Goal: Task Accomplishment & Management: Use online tool/utility

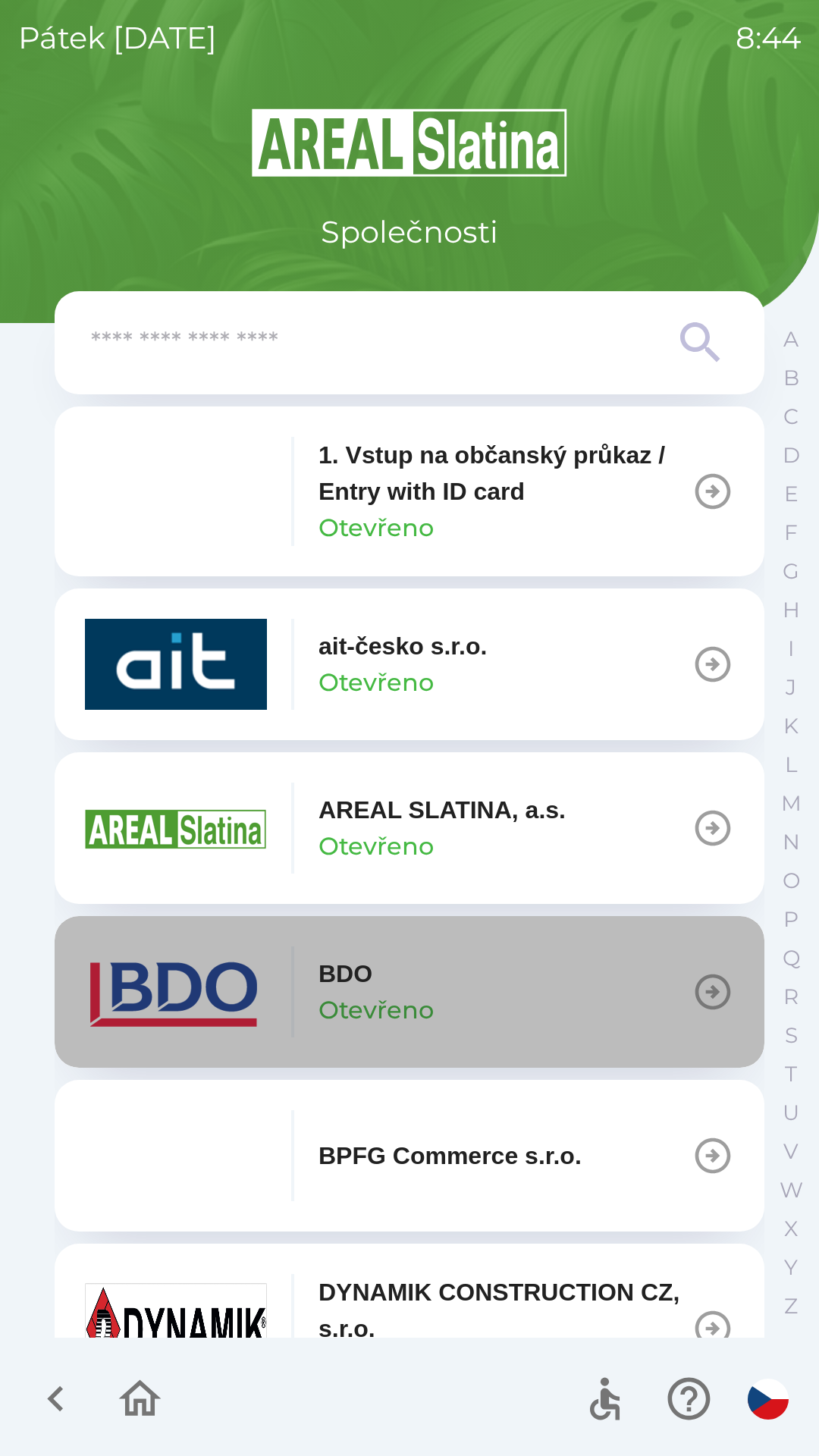
click at [545, 1001] on button "BDO Otevřeno" at bounding box center [409, 992] width 710 height 152
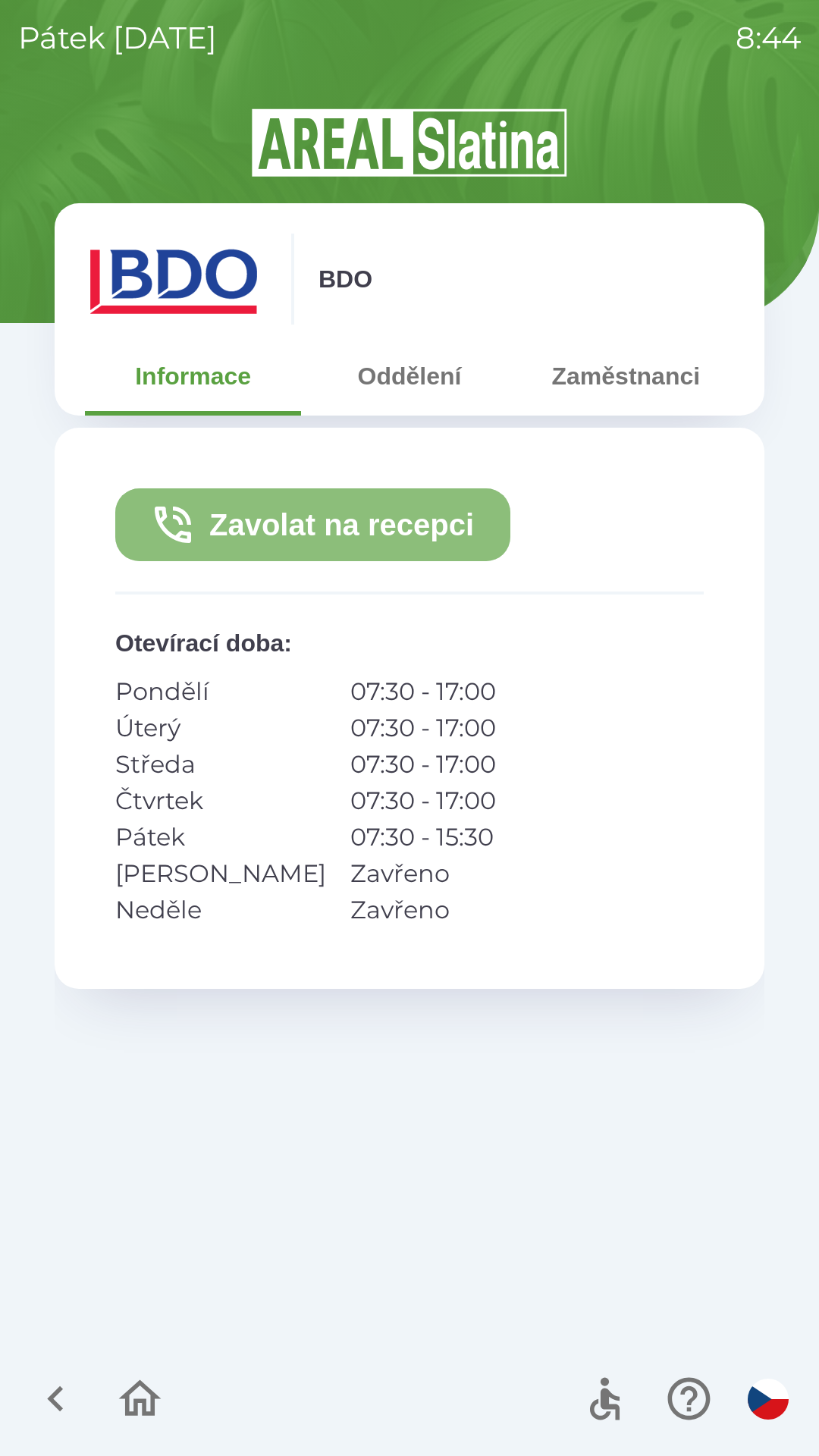
click at [138, 525] on button "Zavolat na recepci" at bounding box center [313, 525] width 395 height 73
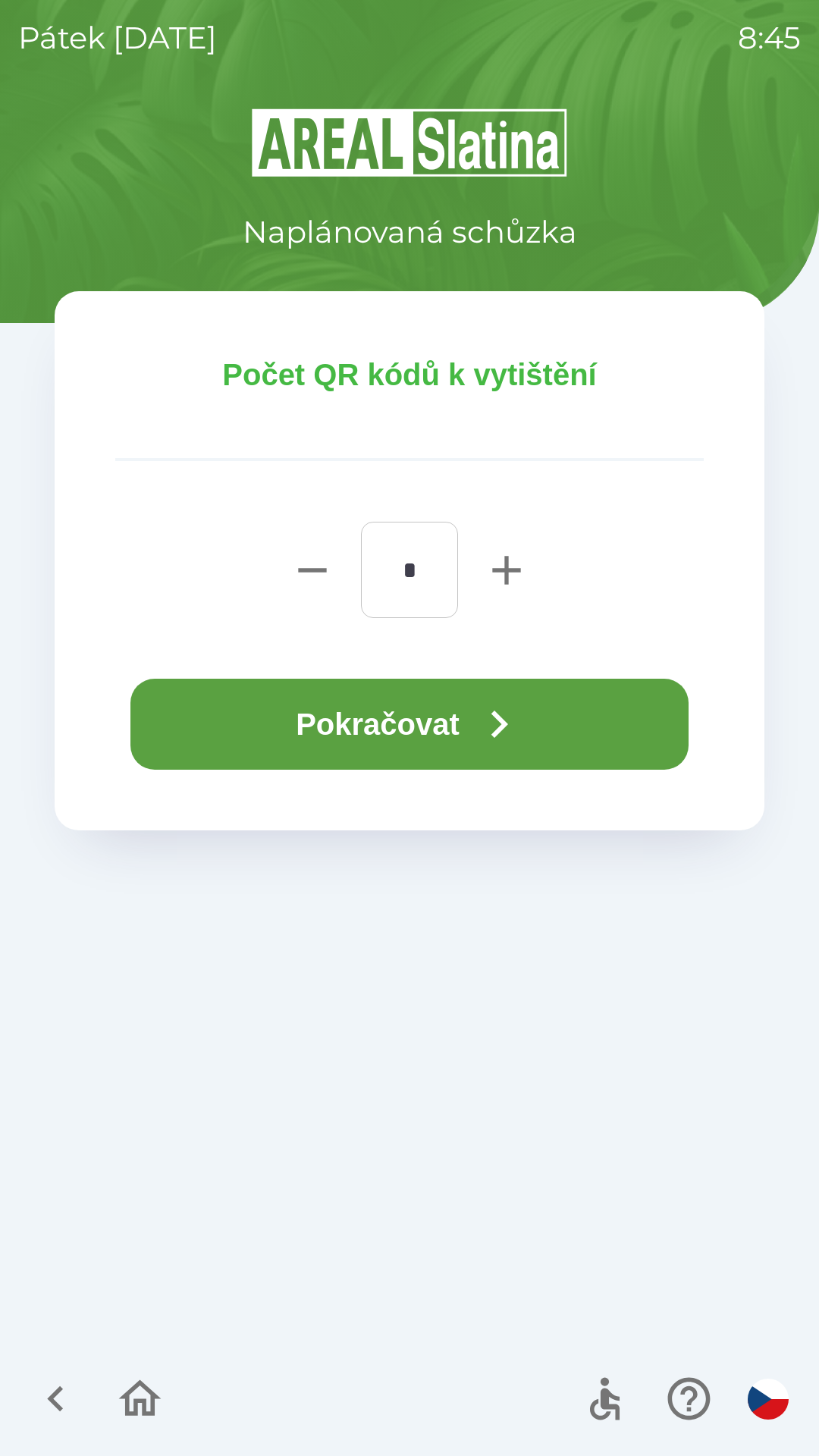
click at [557, 724] on button "Pokračovat" at bounding box center [410, 724] width 558 height 91
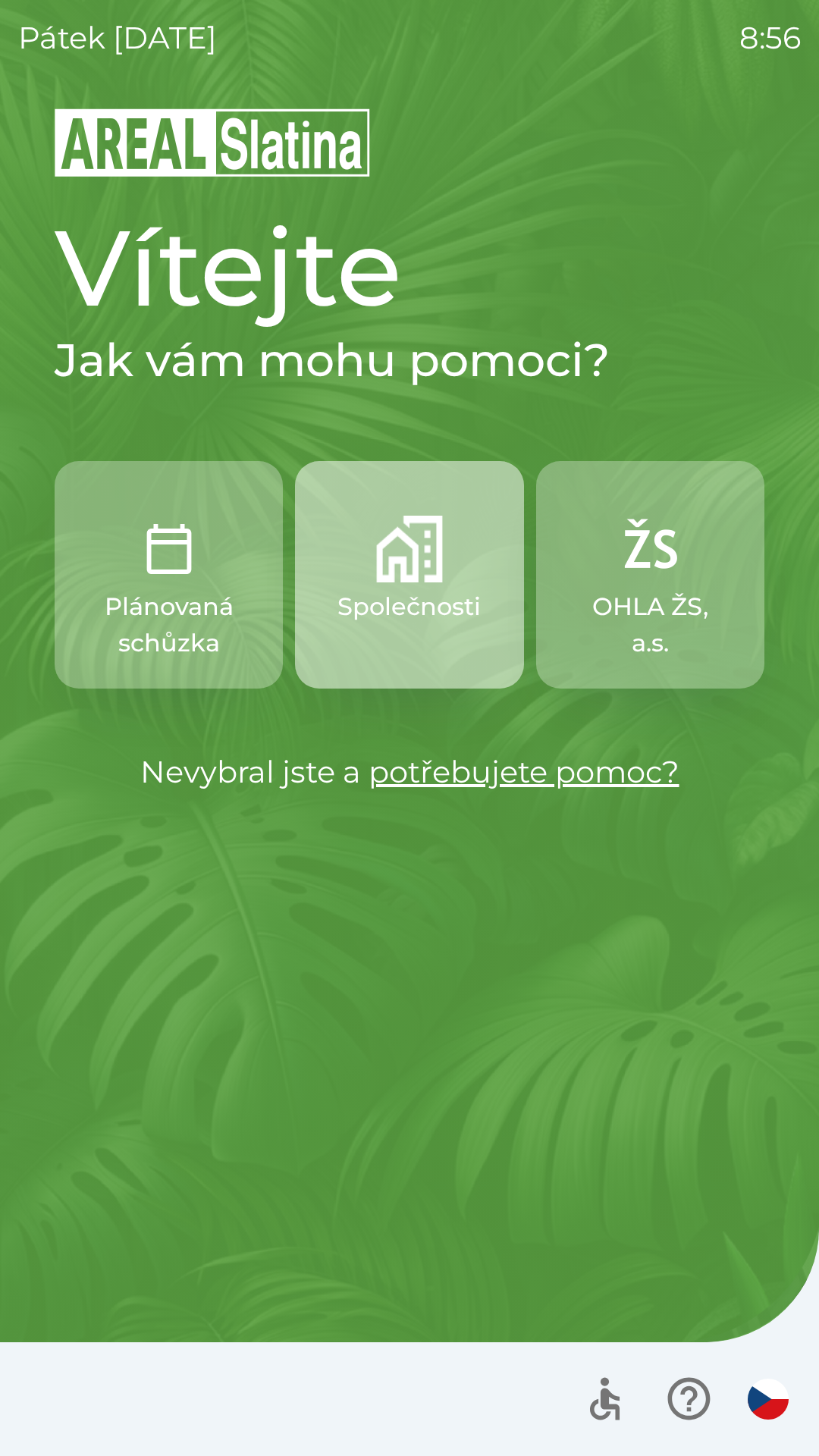
click at [410, 569] on img "button" at bounding box center [410, 549] width 67 height 67
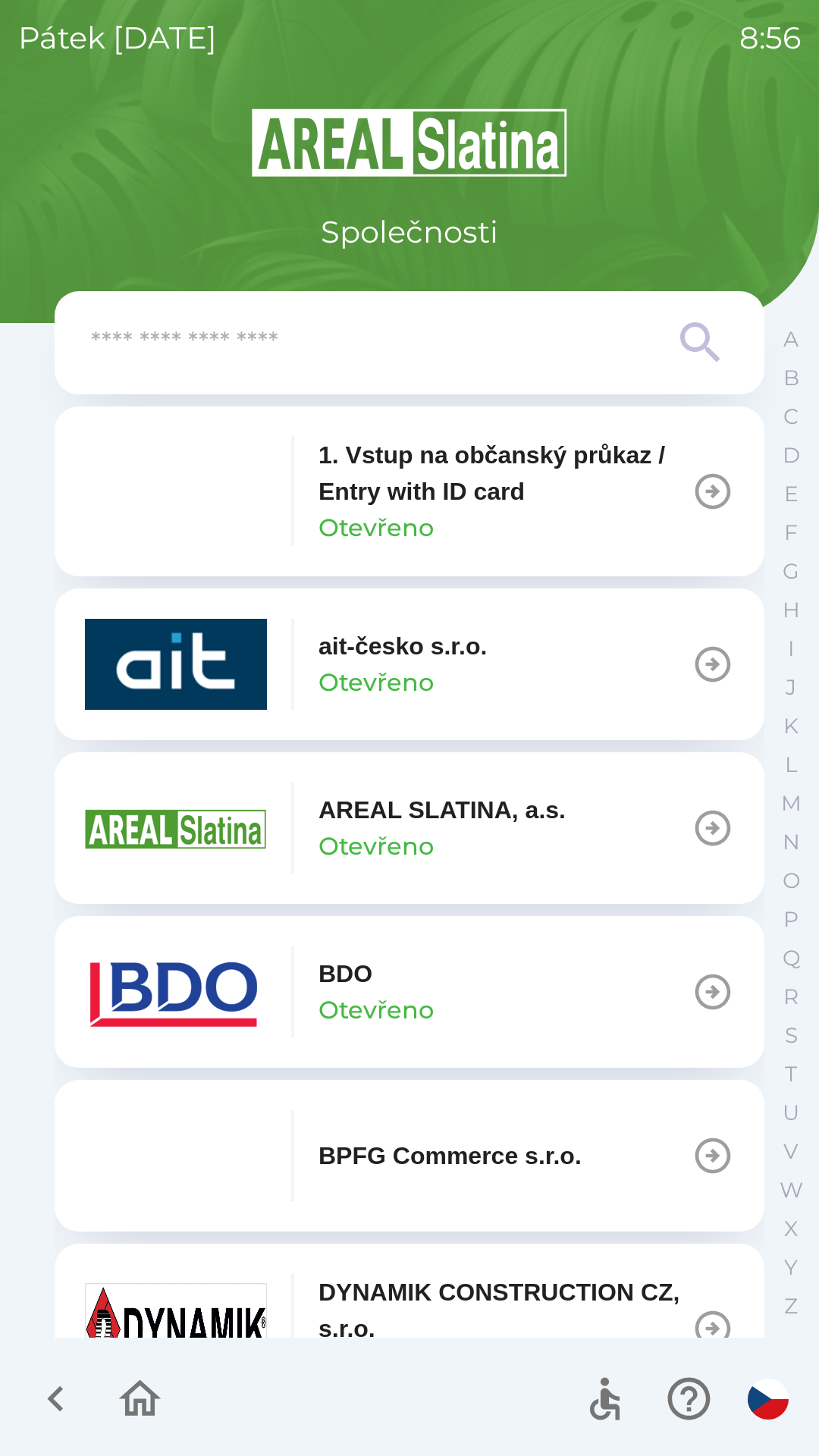
click at [260, 946] on img "button" at bounding box center [176, 992] width 182 height 91
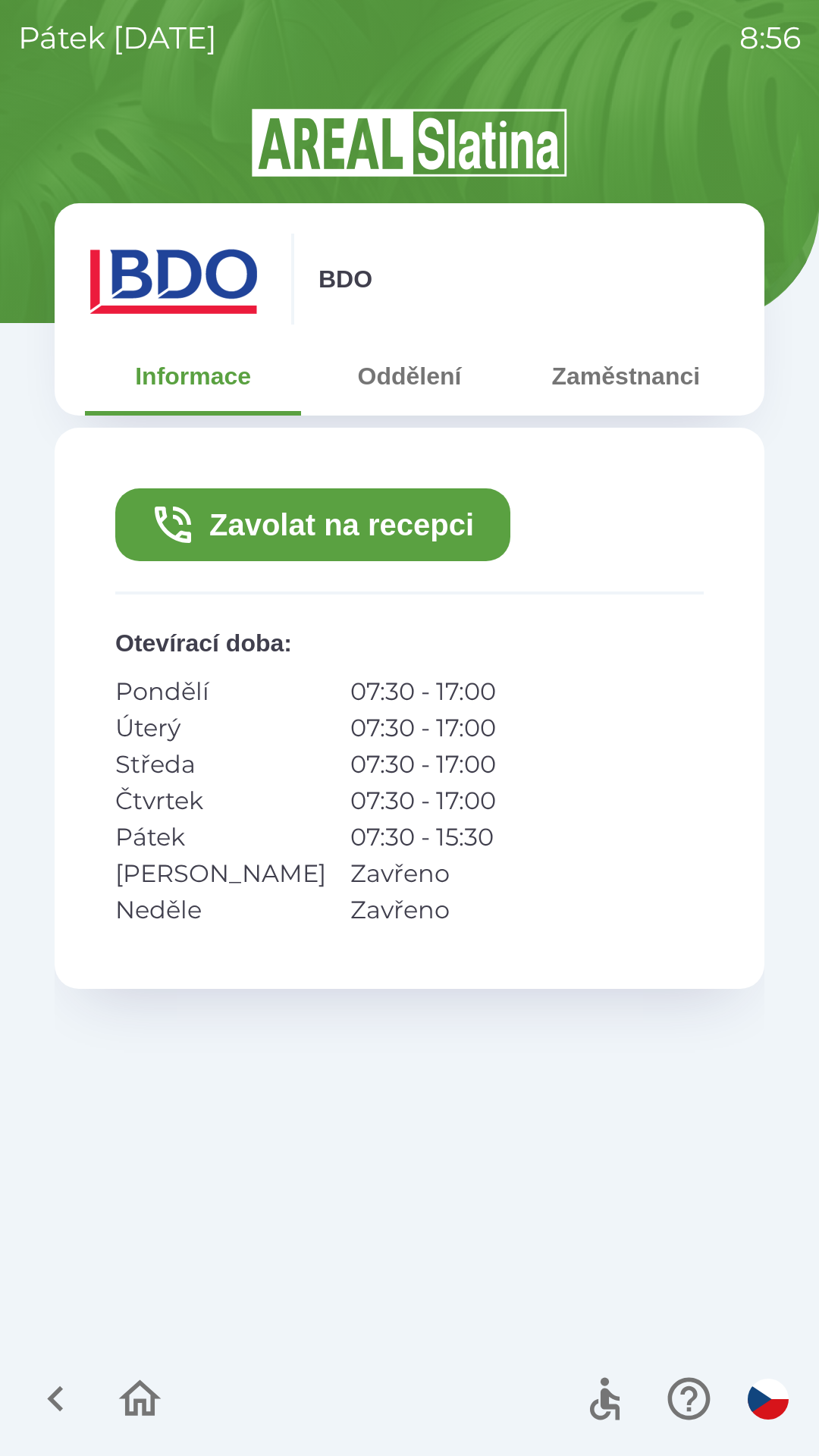
click at [50, 1391] on icon "button" at bounding box center [55, 1397] width 51 height 51
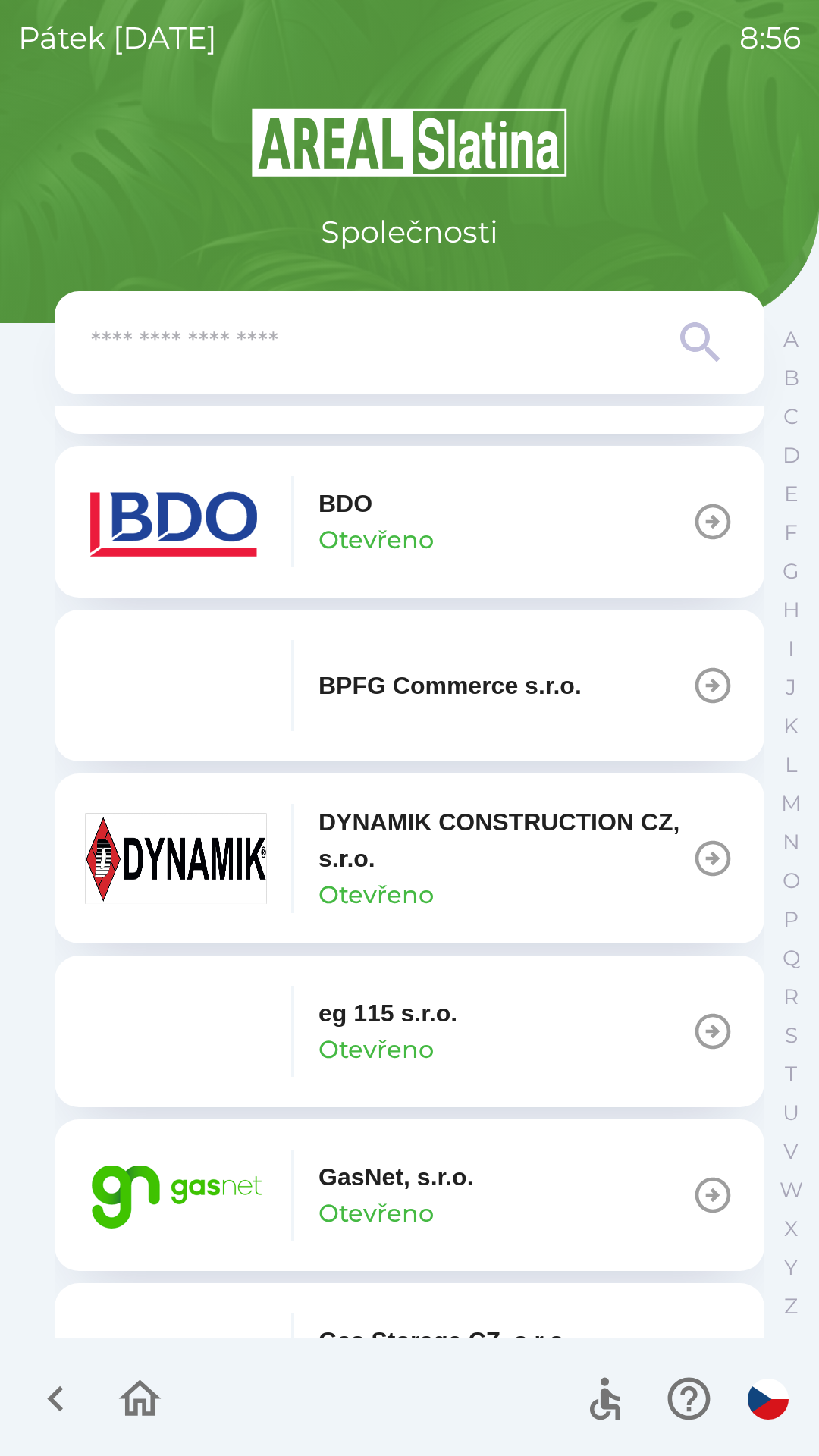
scroll to position [475, 0]
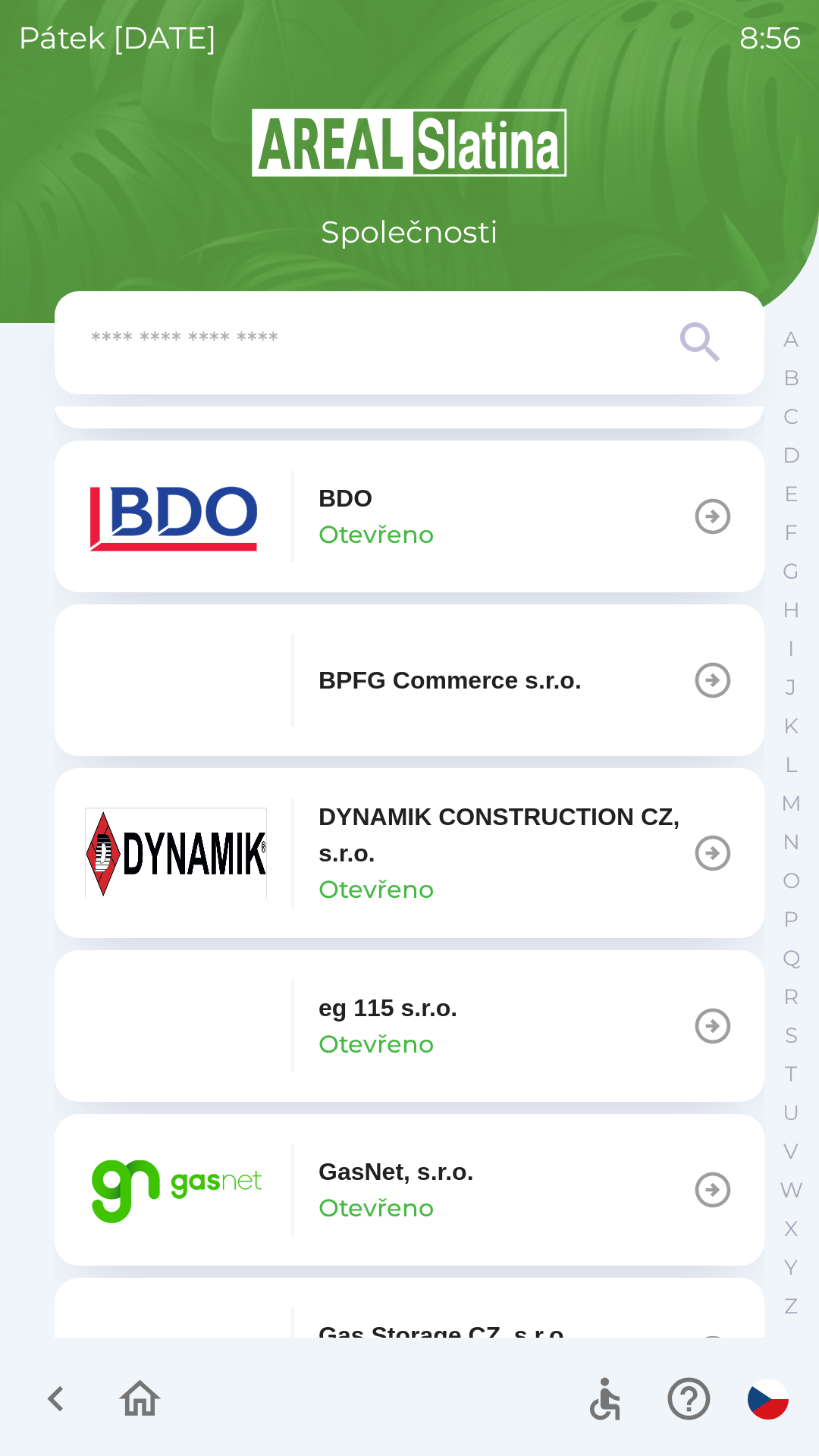
click at [211, 1188] on img "button" at bounding box center [176, 1190] width 182 height 91
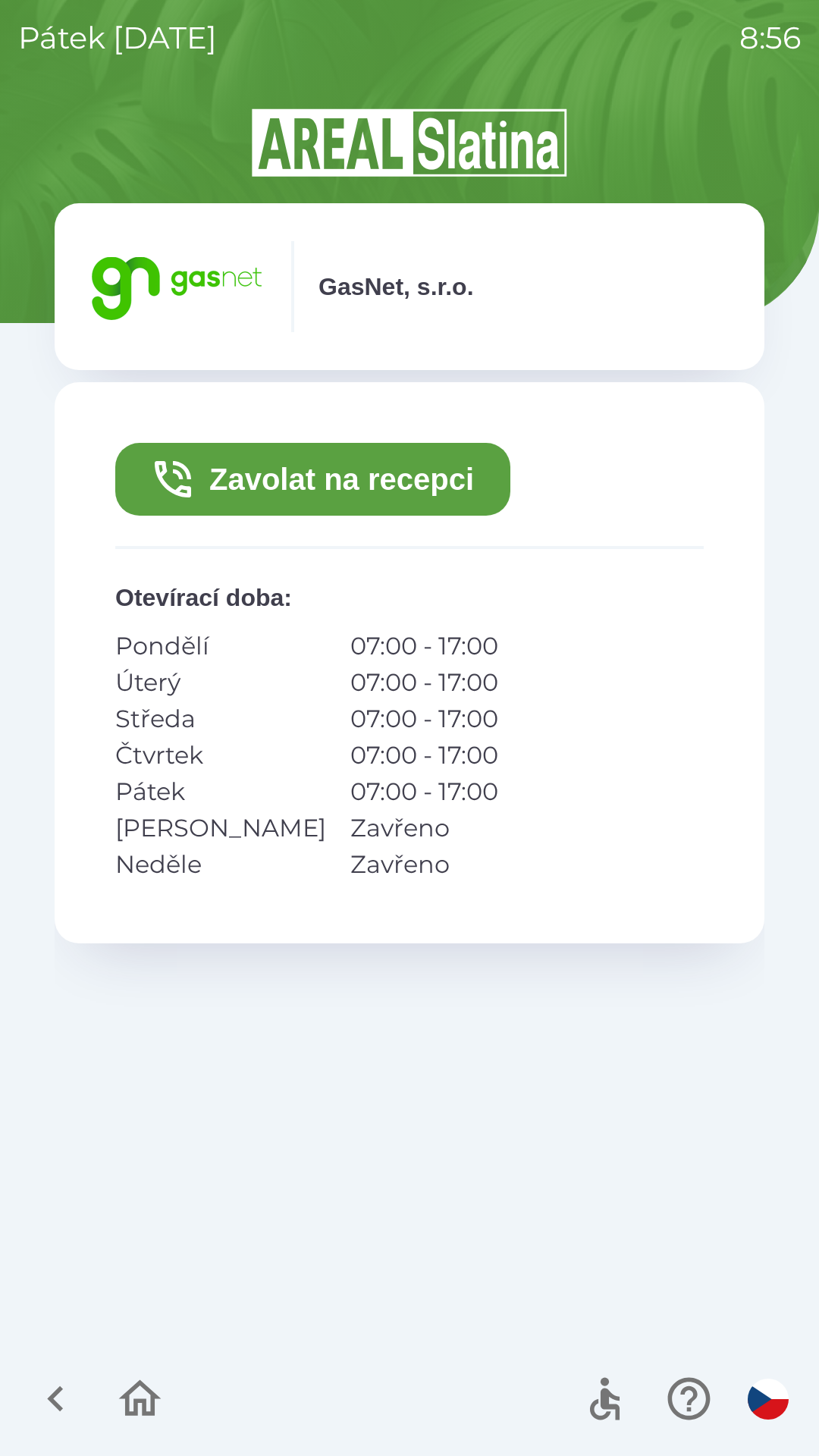
click at [274, 490] on button "Zavolat na recepci" at bounding box center [313, 479] width 395 height 73
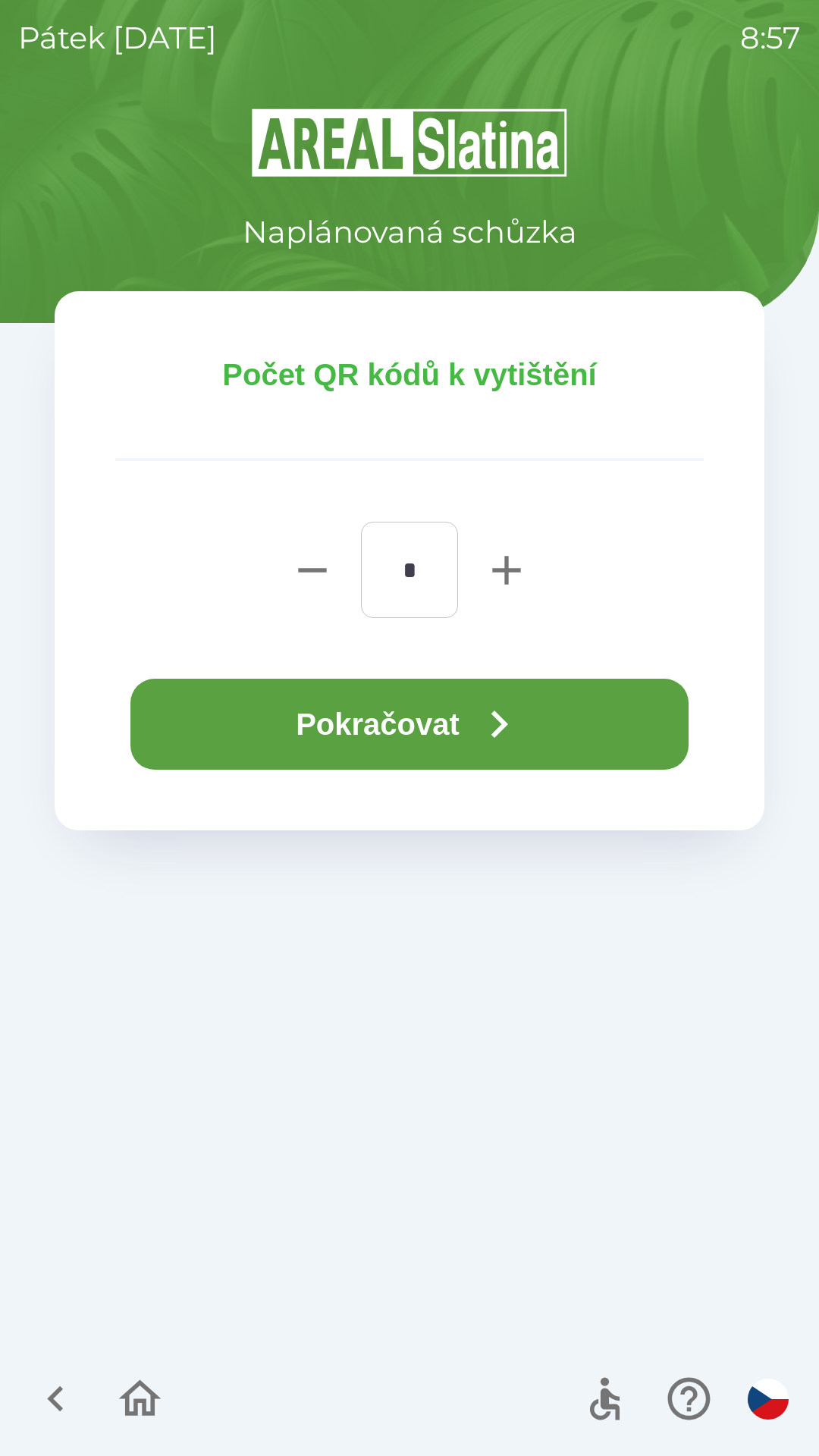
click at [411, 716] on button "Pokračovat" at bounding box center [410, 724] width 558 height 91
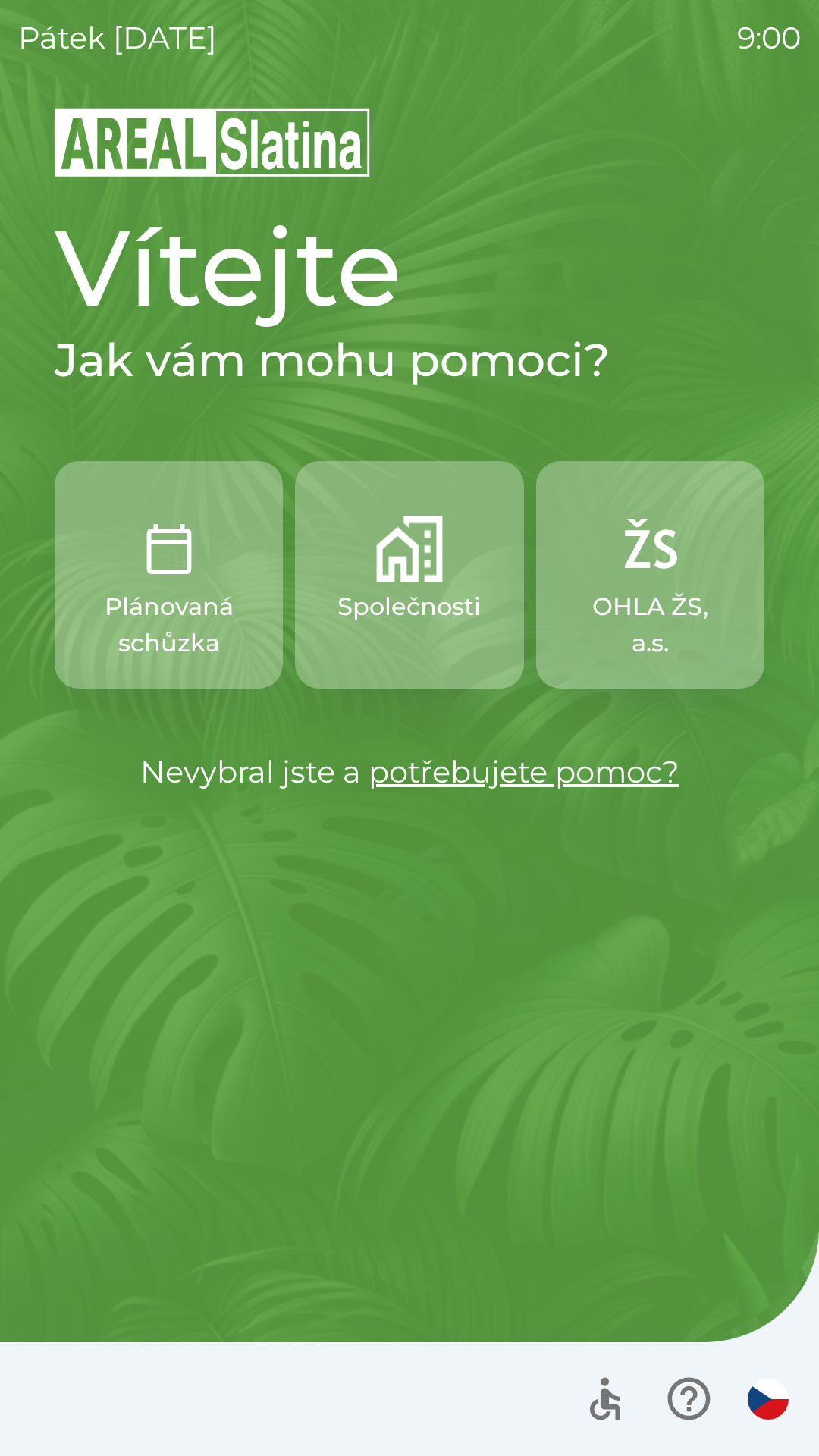
click at [411, 571] on img "button" at bounding box center [410, 549] width 67 height 67
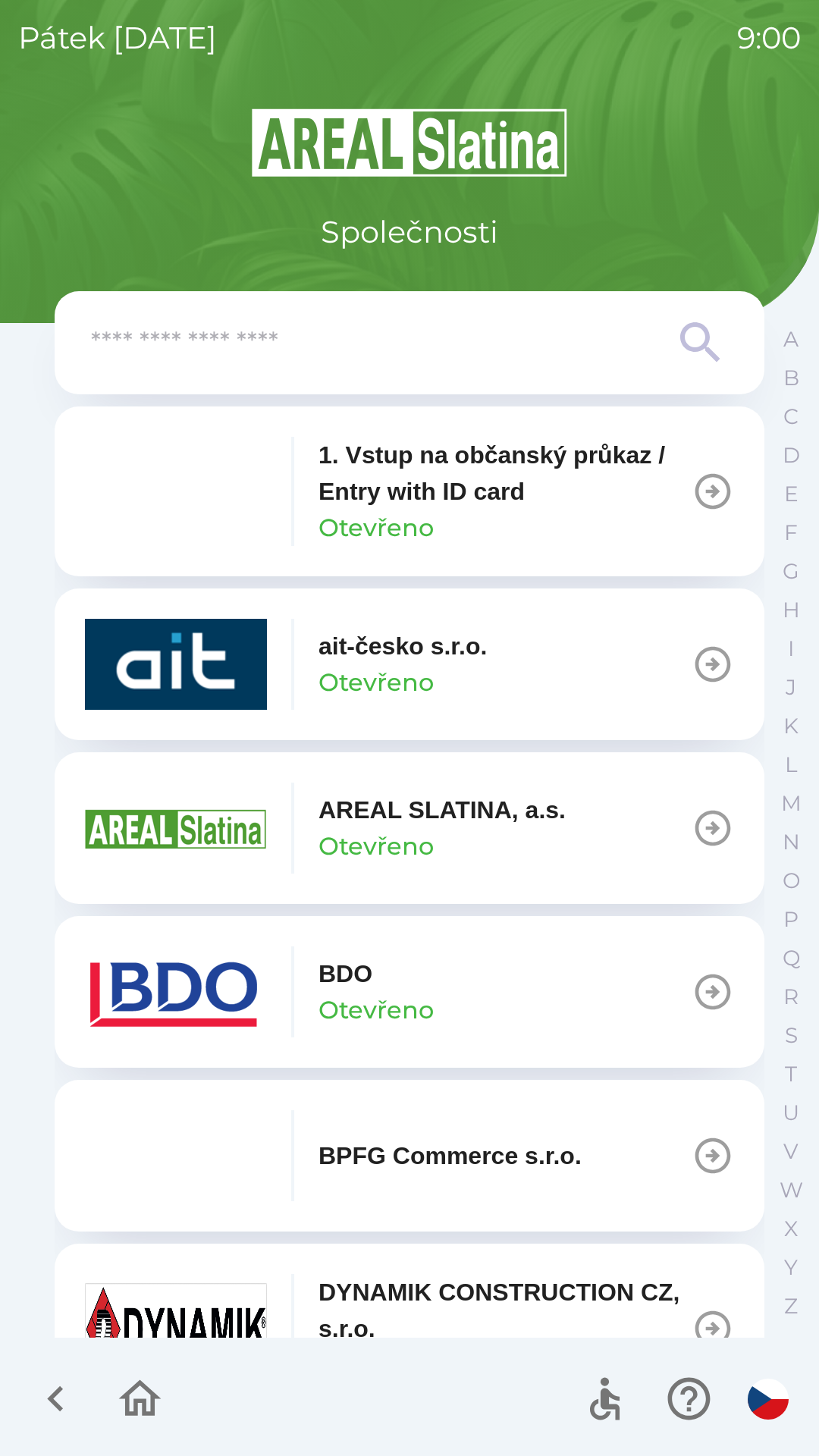
click at [696, 987] on icon "button" at bounding box center [713, 992] width 43 height 43
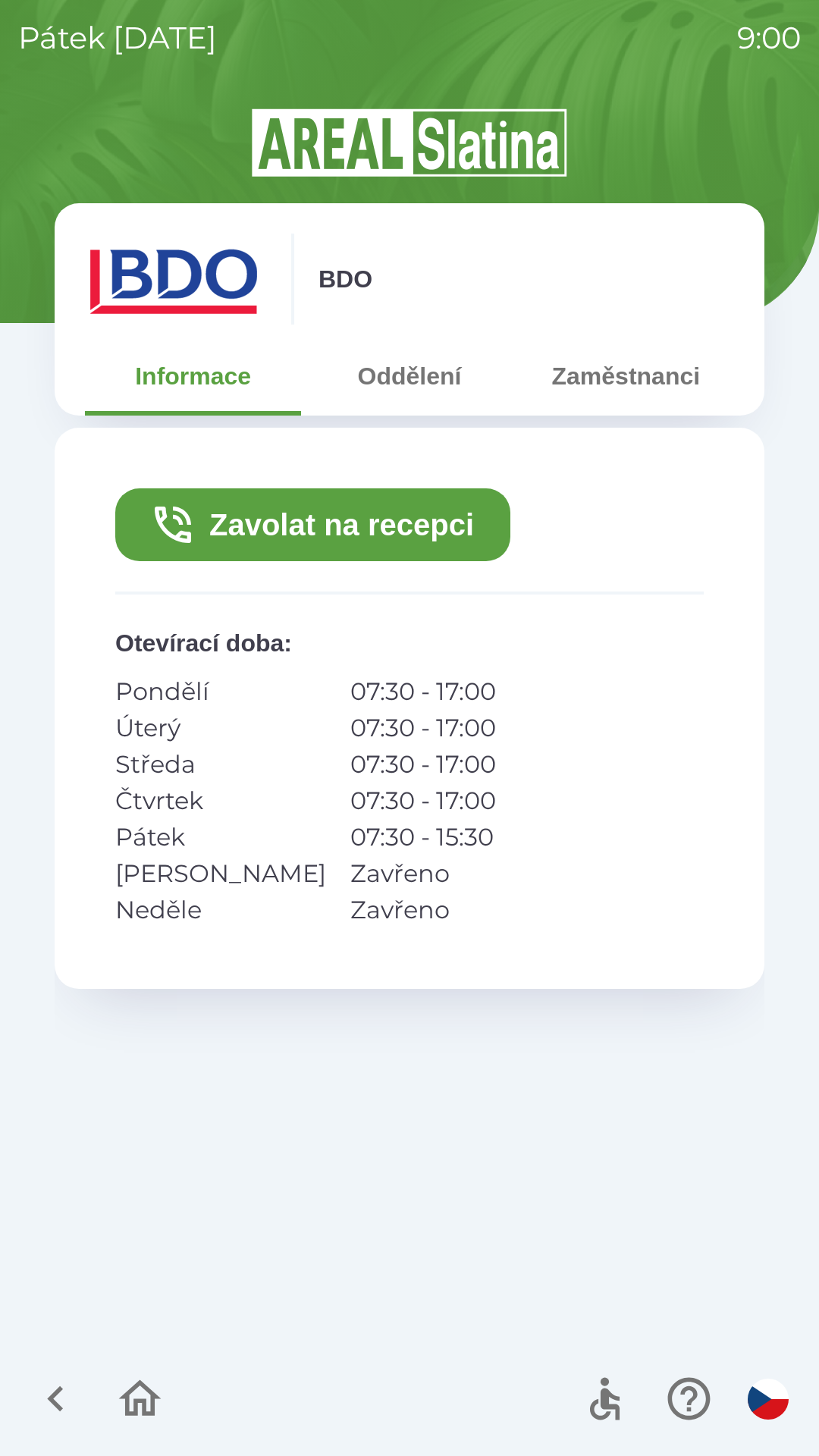
click at [307, 527] on button "Zavolat na recepci" at bounding box center [313, 525] width 395 height 73
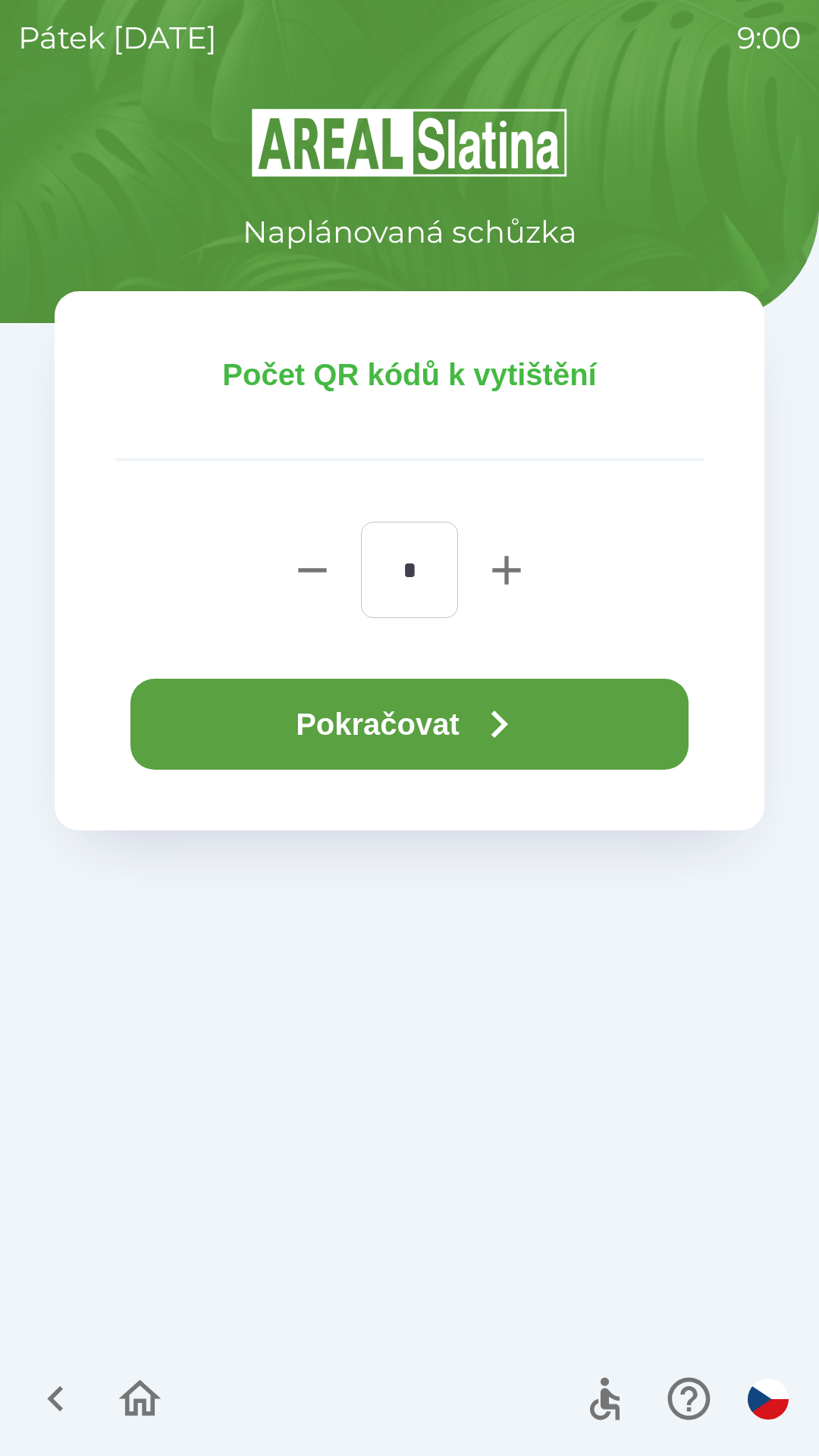
click at [412, 723] on button "Pokračovat" at bounding box center [410, 724] width 558 height 91
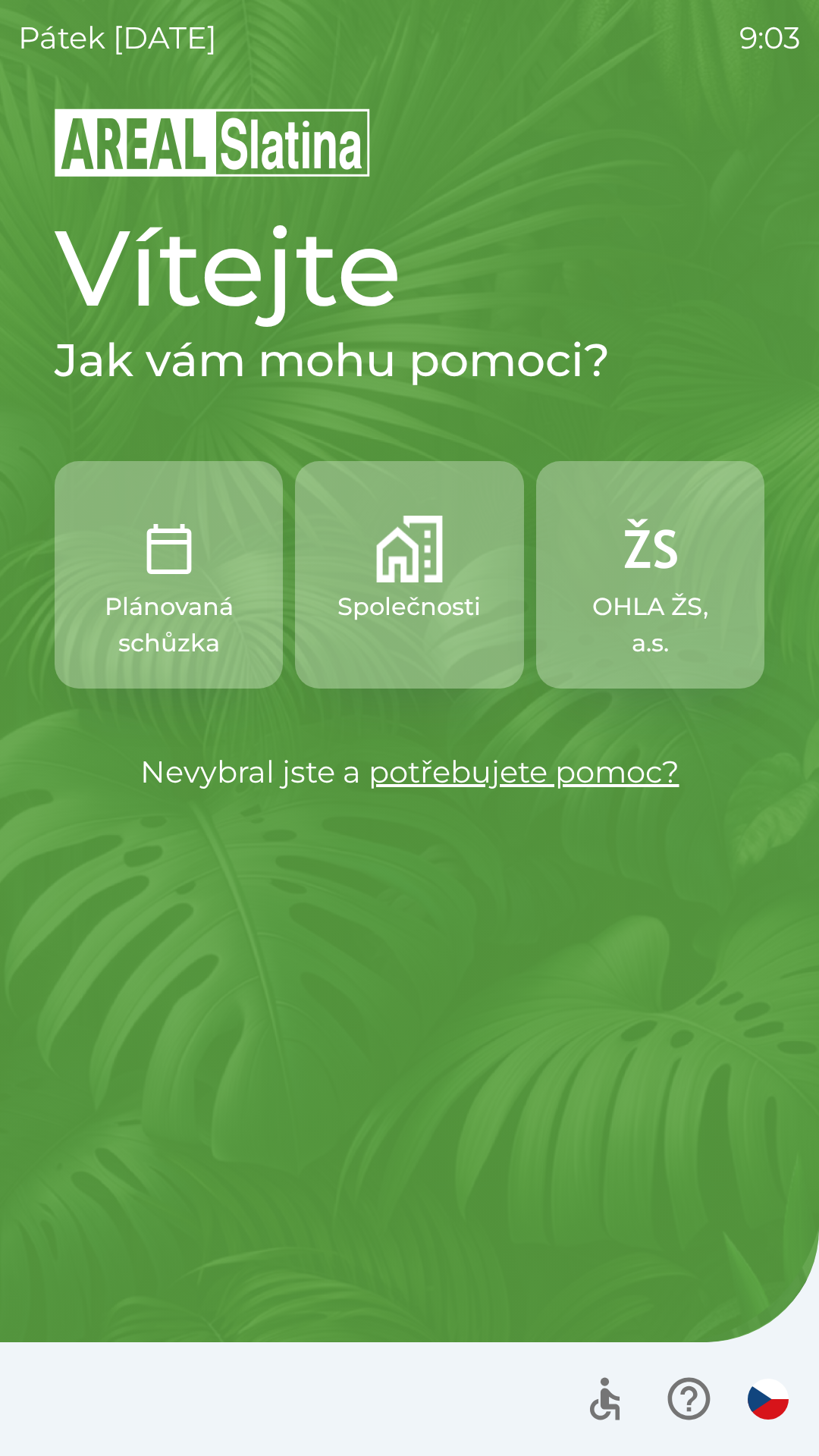
click at [373, 602] on p "Společnosti" at bounding box center [409, 606] width 143 height 36
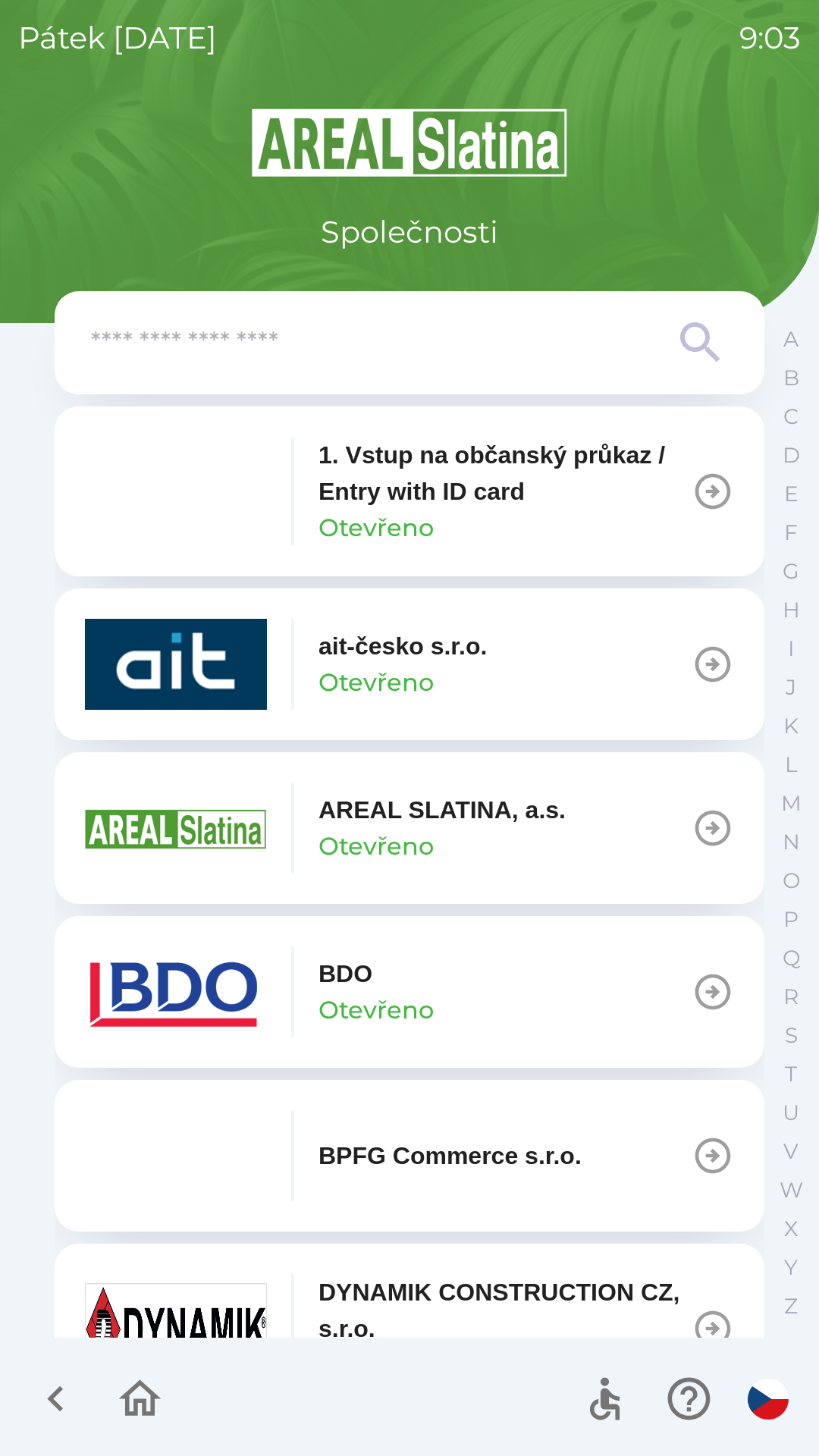
click at [180, 492] on img "button" at bounding box center [176, 491] width 182 height 91
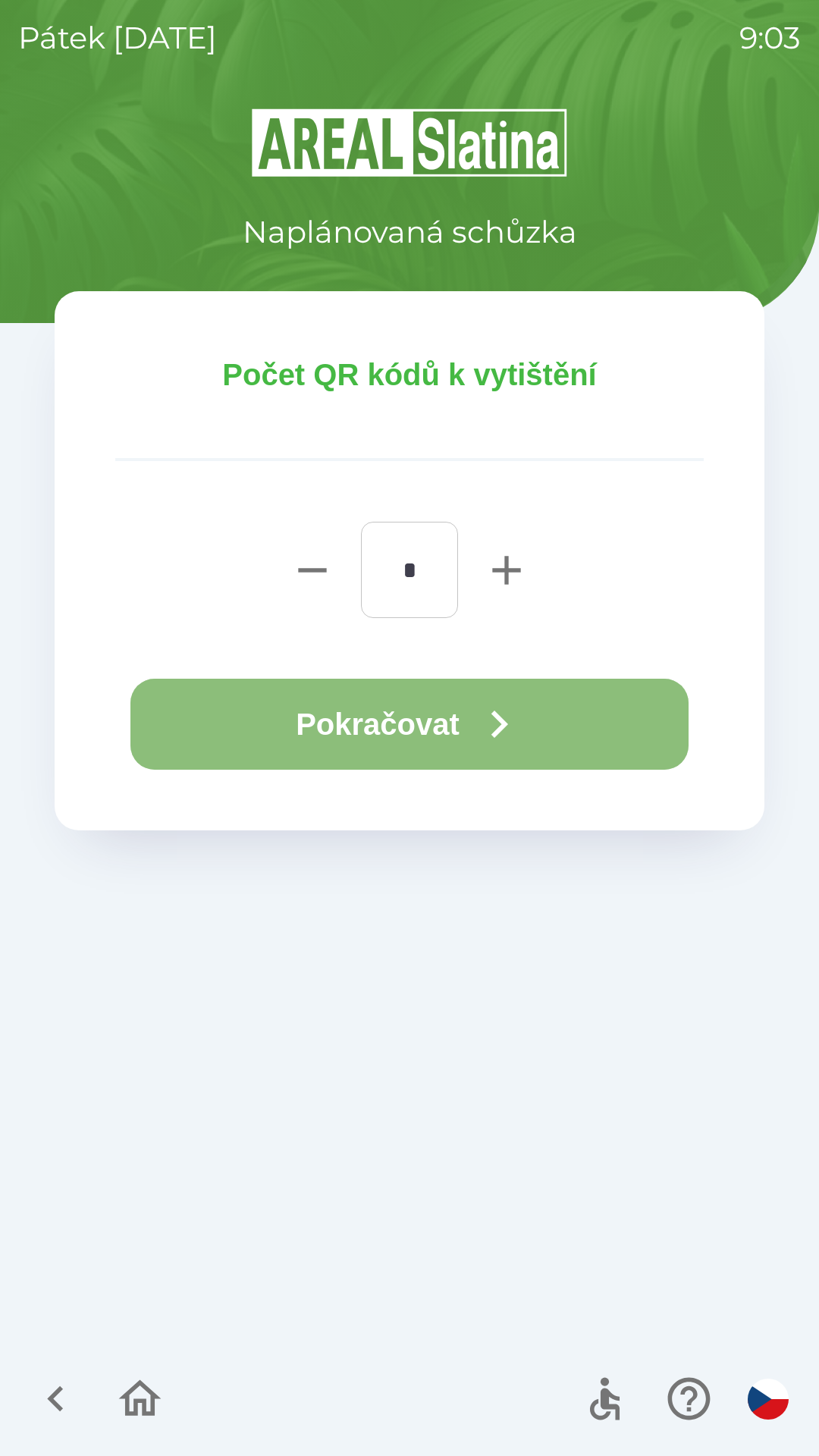
click at [369, 716] on button "Pokračovat" at bounding box center [410, 724] width 558 height 91
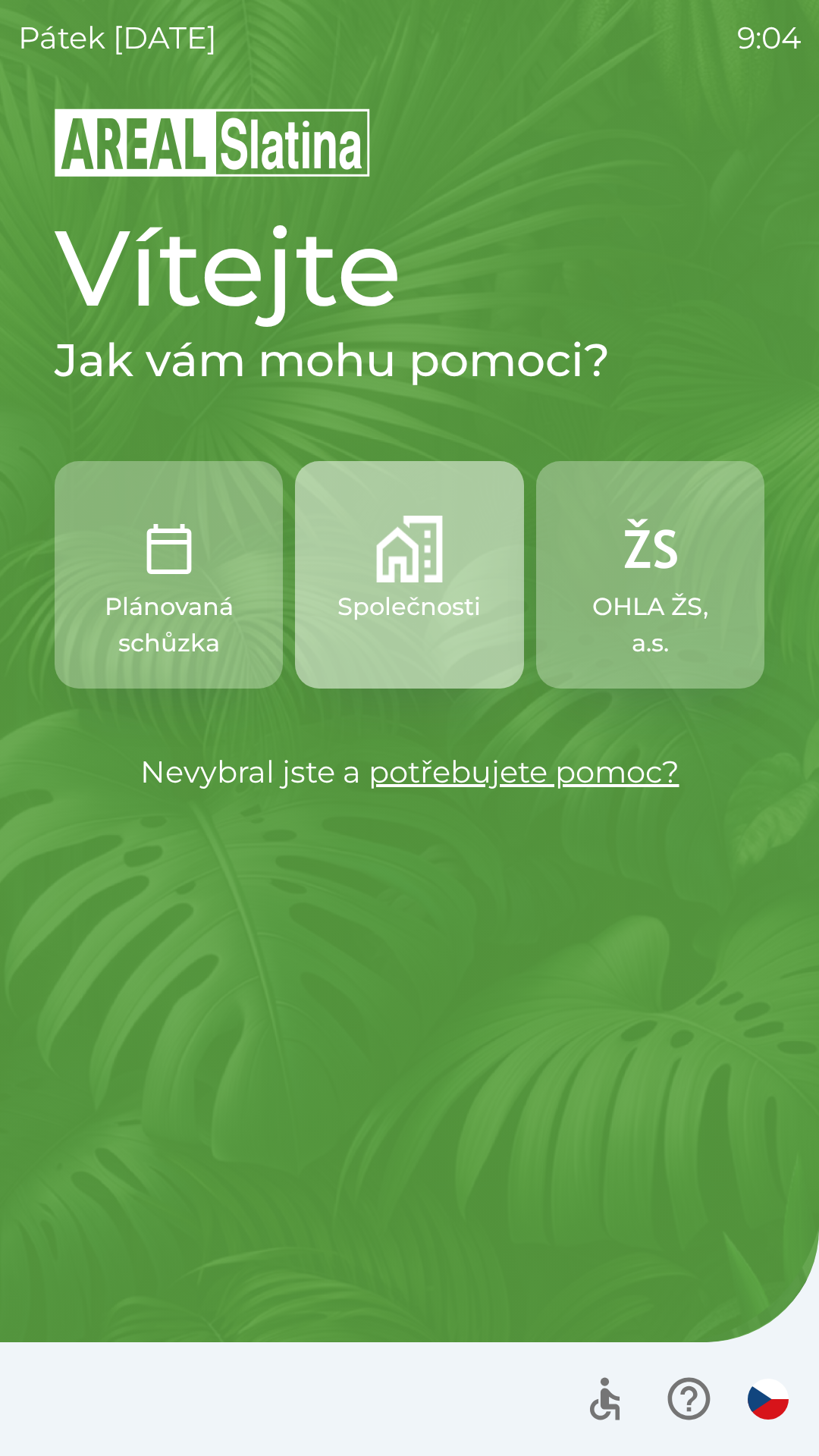
click at [405, 574] on img "button" at bounding box center [410, 549] width 67 height 67
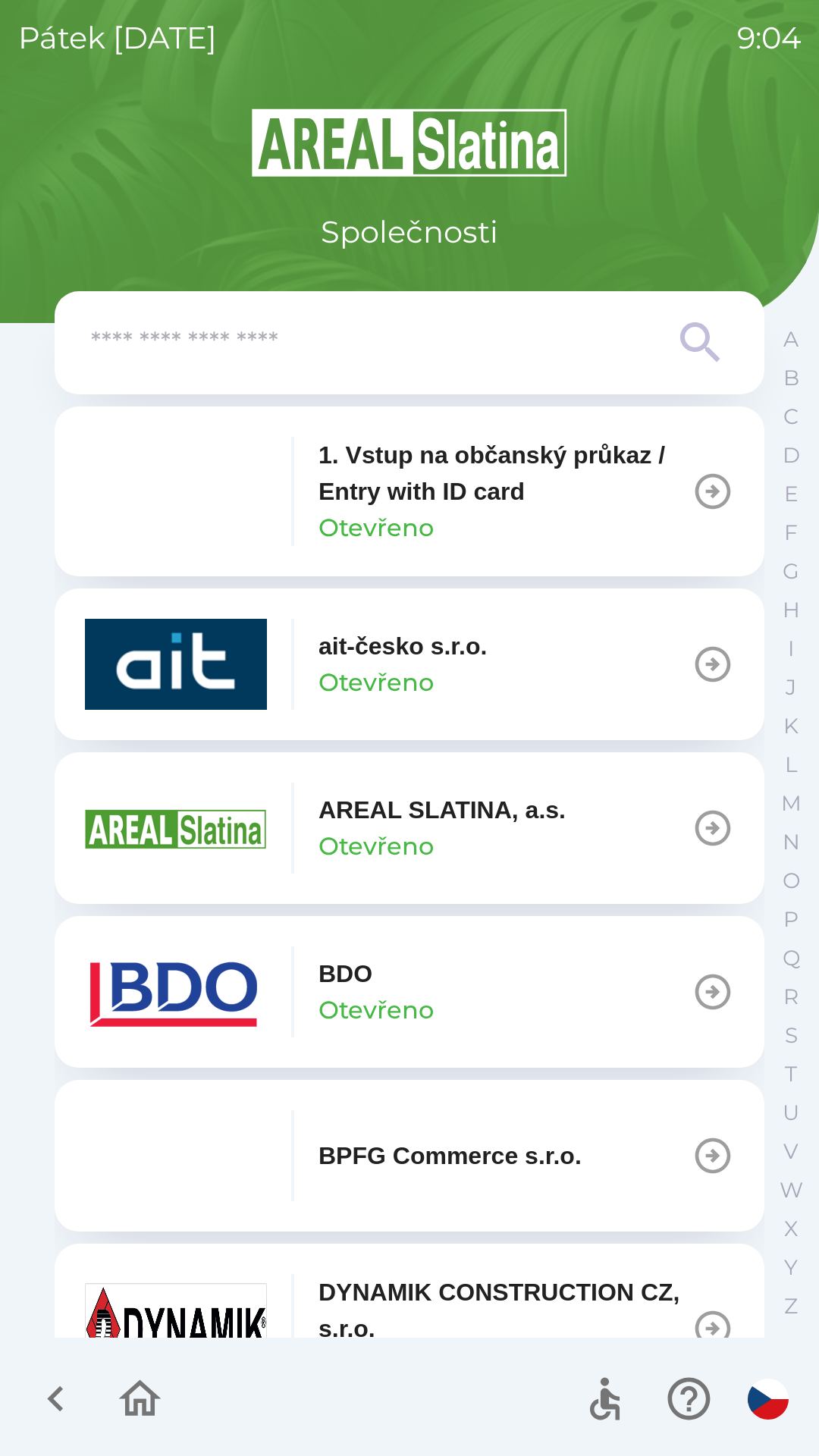
click at [351, 980] on p "BDO" at bounding box center [346, 973] width 54 height 36
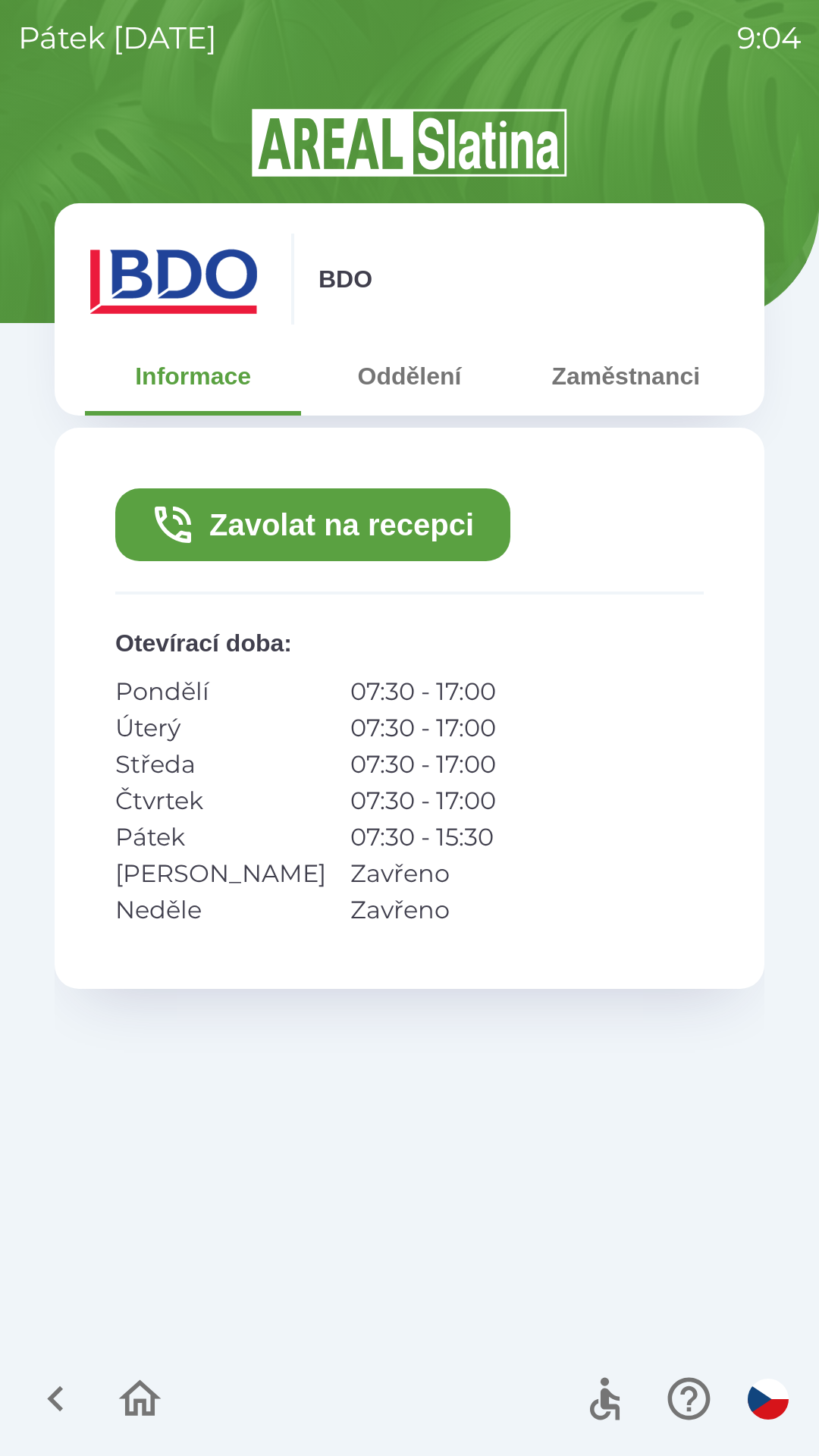
click at [332, 517] on button "Zavolat na recepci" at bounding box center [313, 525] width 395 height 73
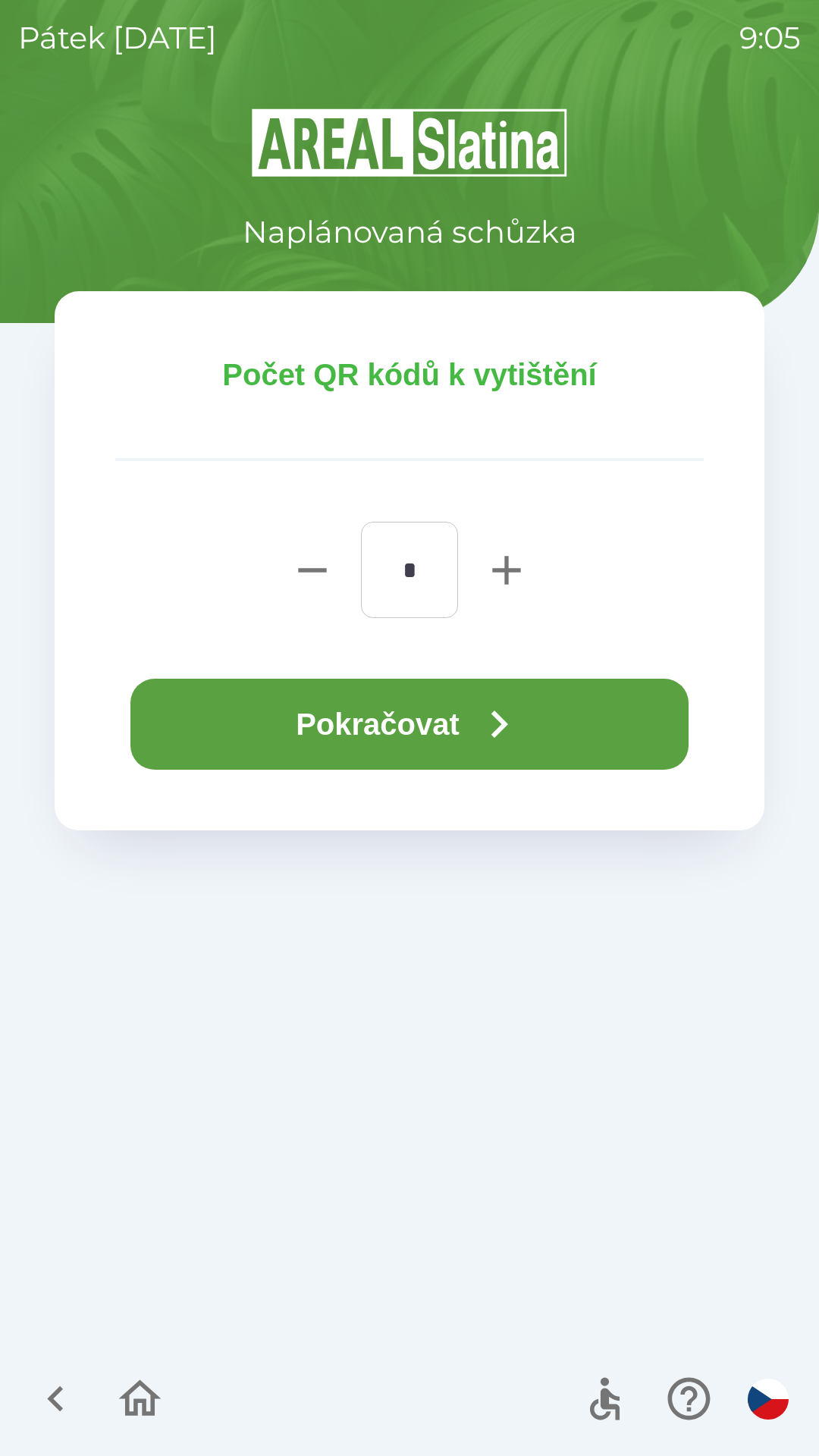
click at [395, 713] on button "Pokračovat" at bounding box center [410, 724] width 558 height 91
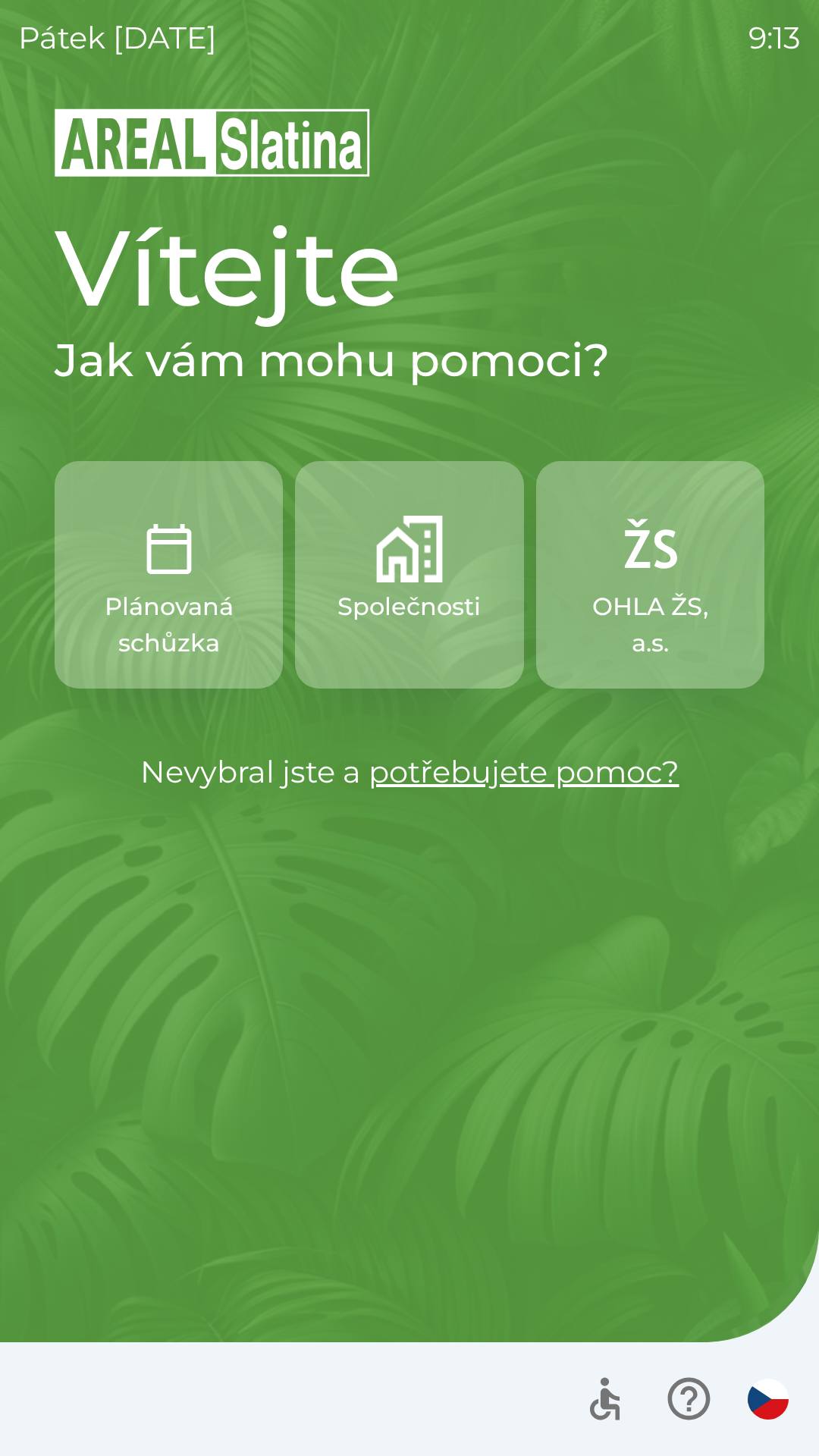
click at [425, 587] on button "Společnosti" at bounding box center [409, 574] width 228 height 227
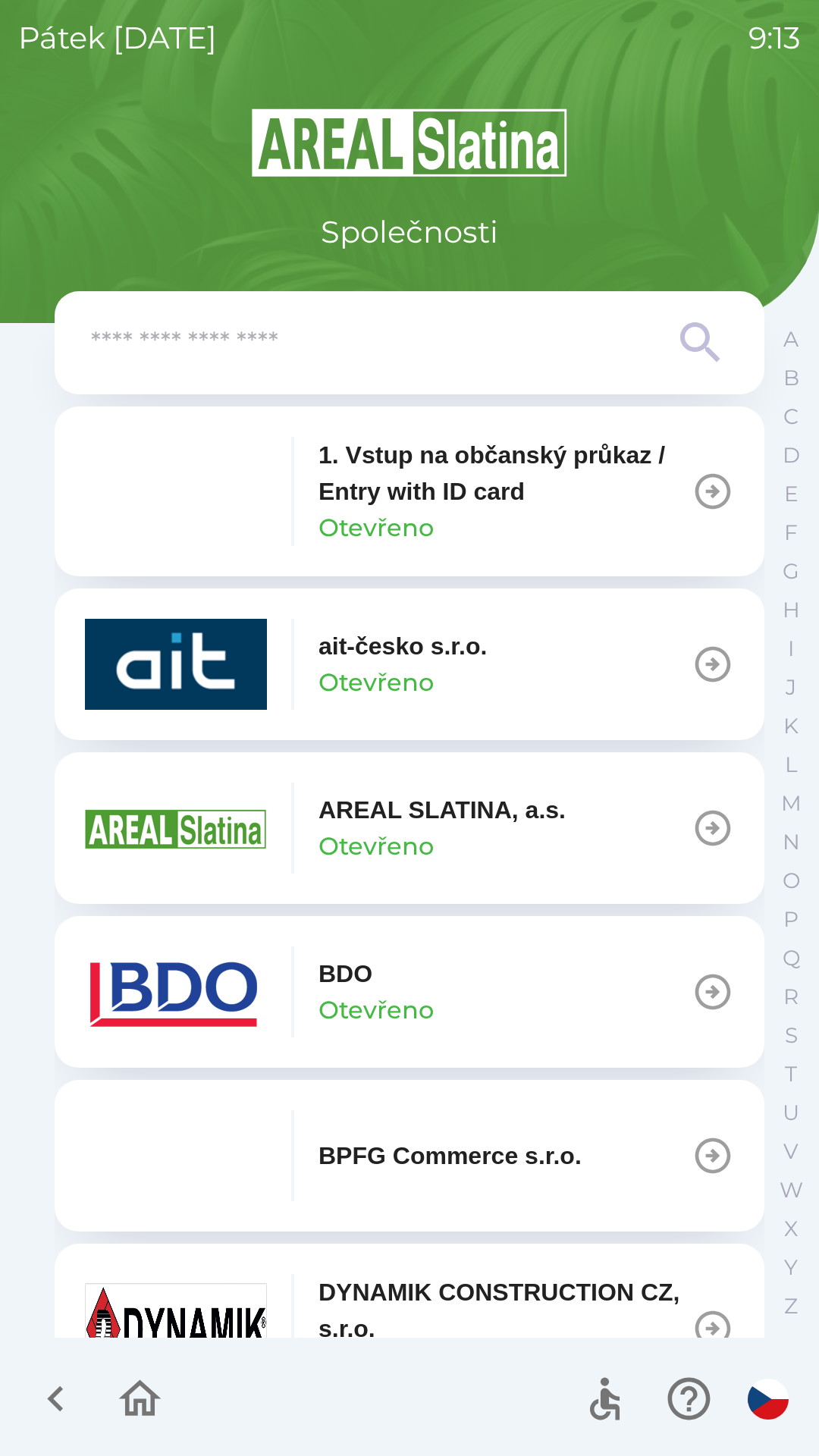
click at [364, 992] on p "Otevřeno" at bounding box center [377, 1009] width 115 height 36
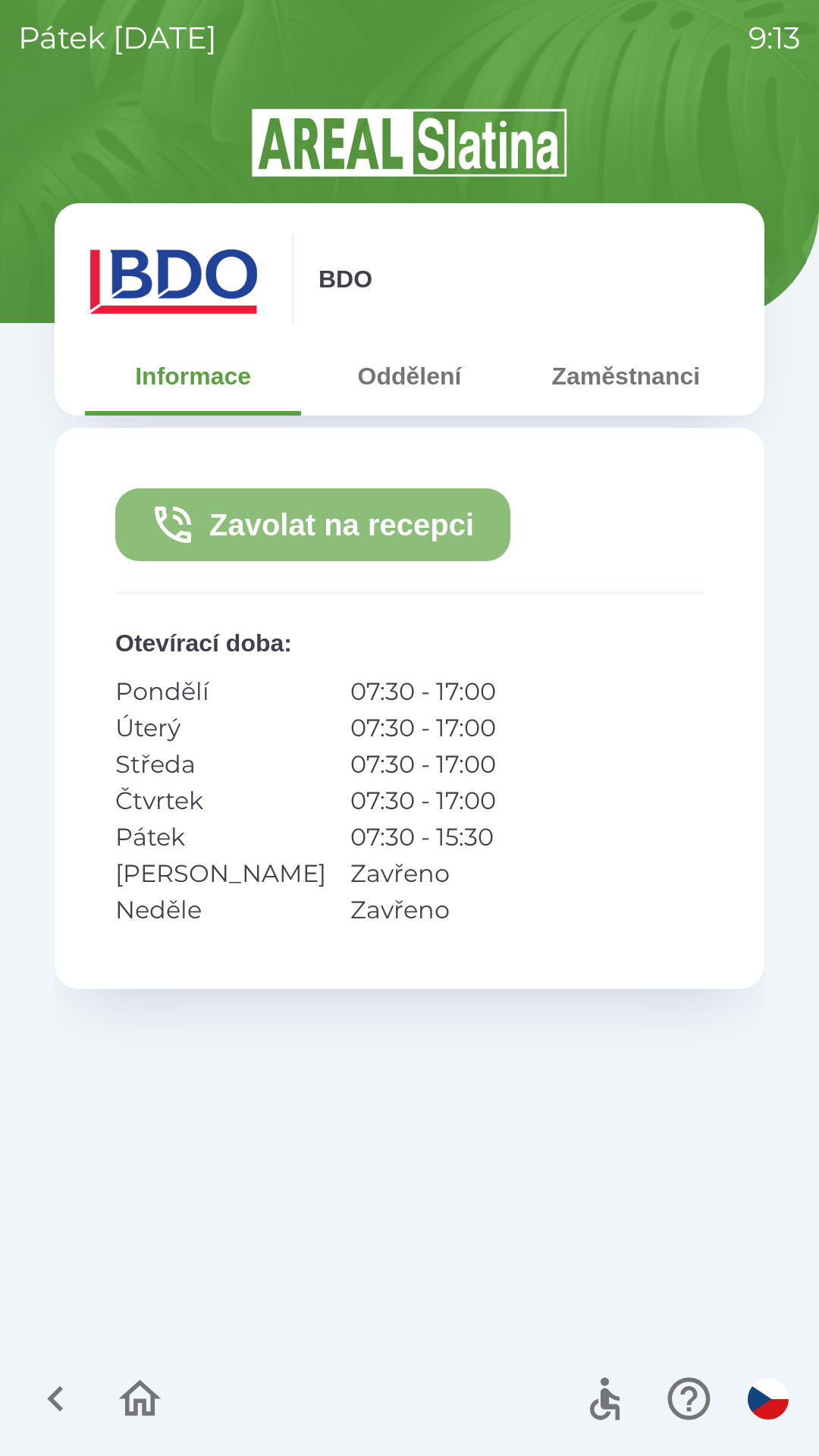
click at [324, 499] on button "Zavolat na recepci" at bounding box center [313, 525] width 395 height 73
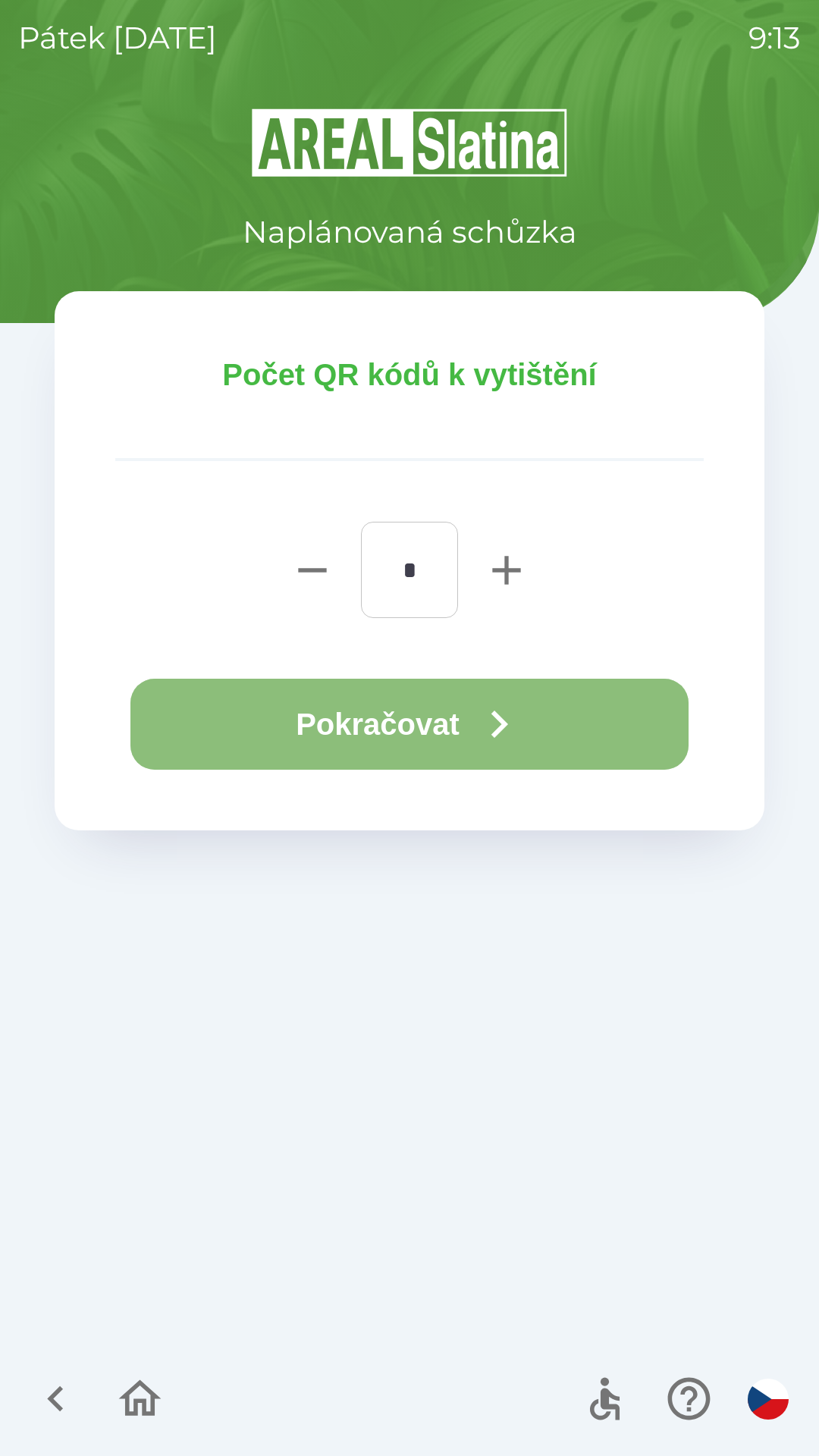
click at [324, 713] on button "Pokračovat" at bounding box center [410, 724] width 558 height 91
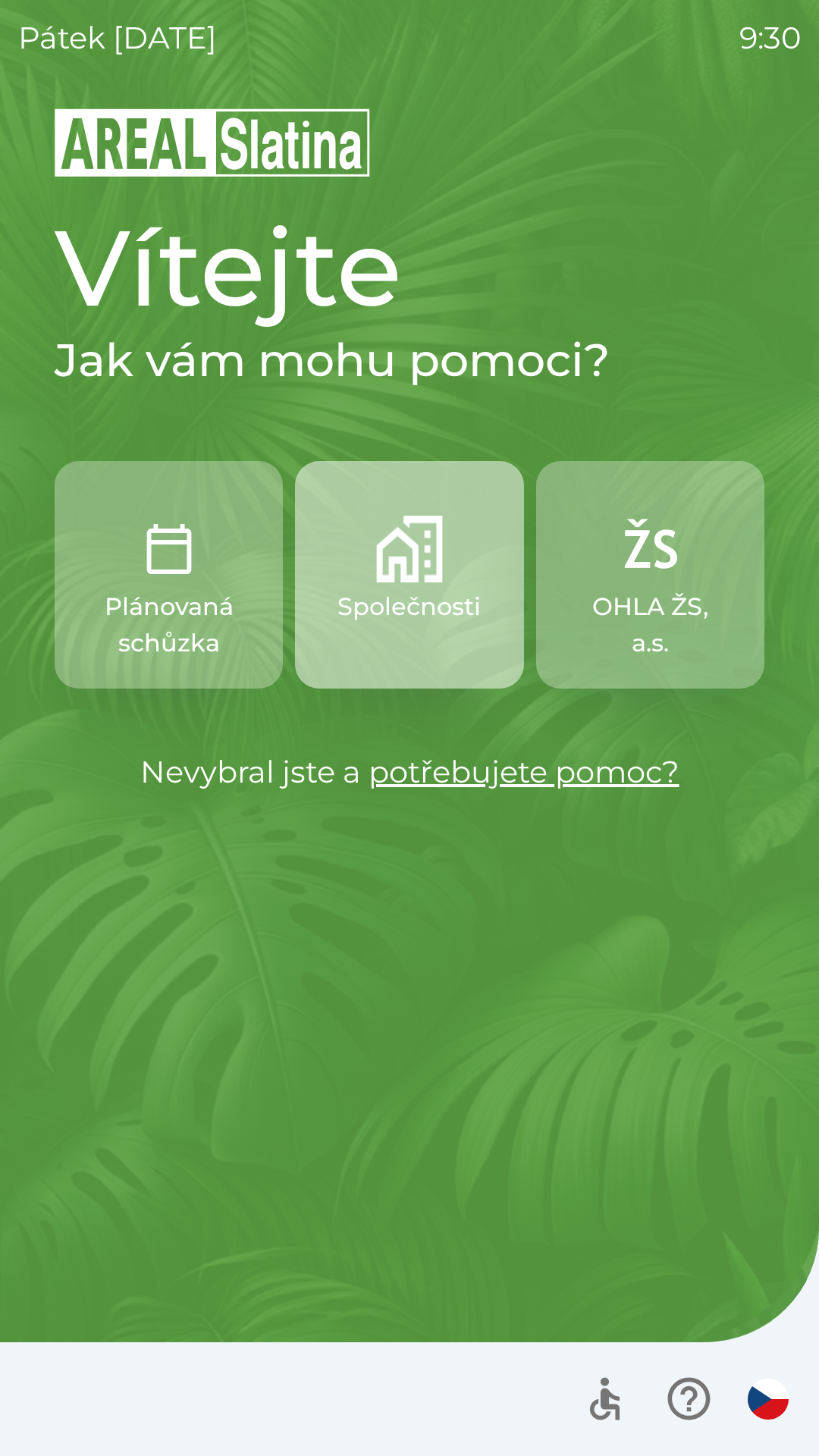
click at [426, 604] on p "Společnosti" at bounding box center [409, 606] width 143 height 36
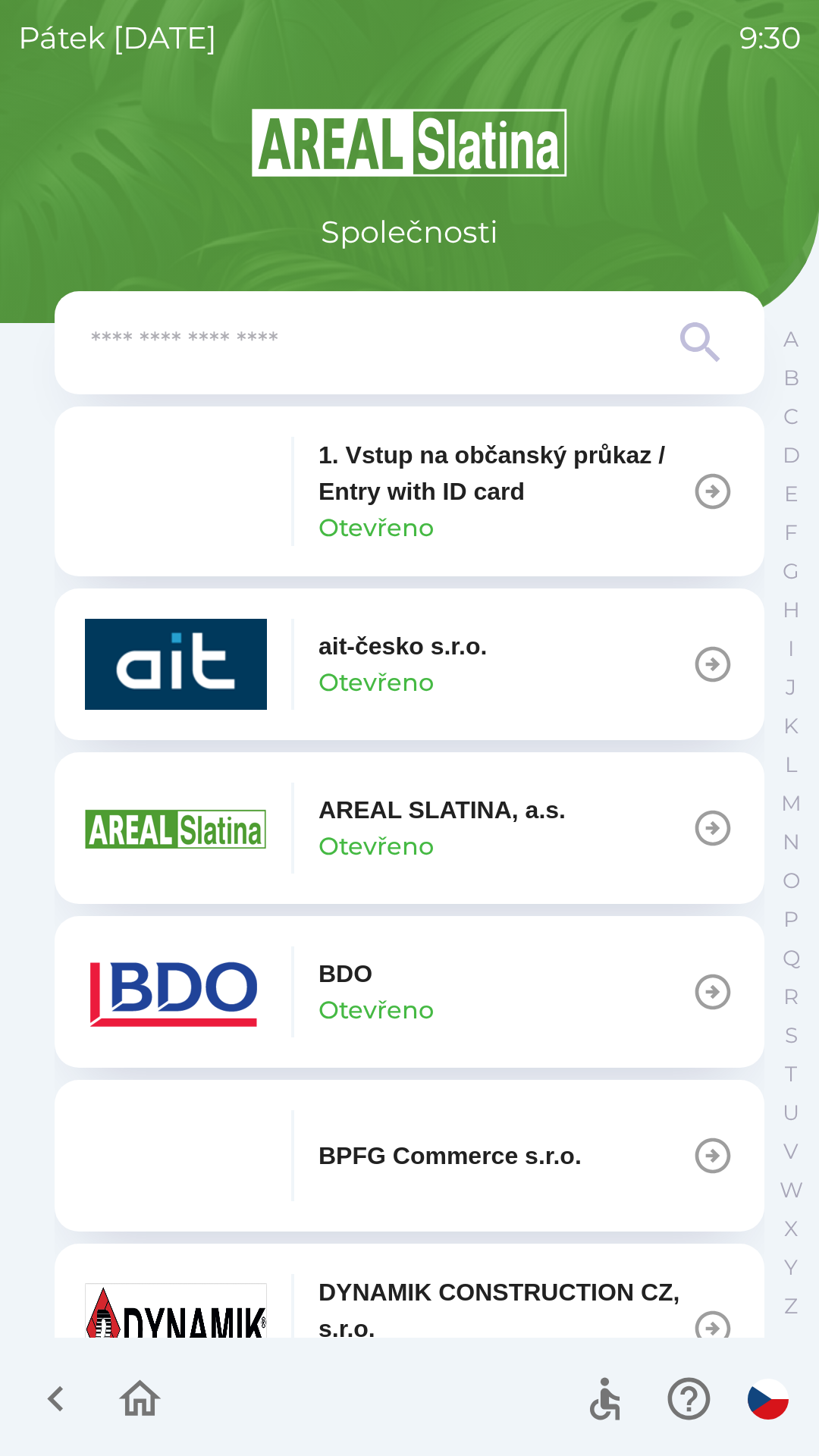
click at [426, 990] on div "BDO Otevřeno" at bounding box center [377, 992] width 115 height 73
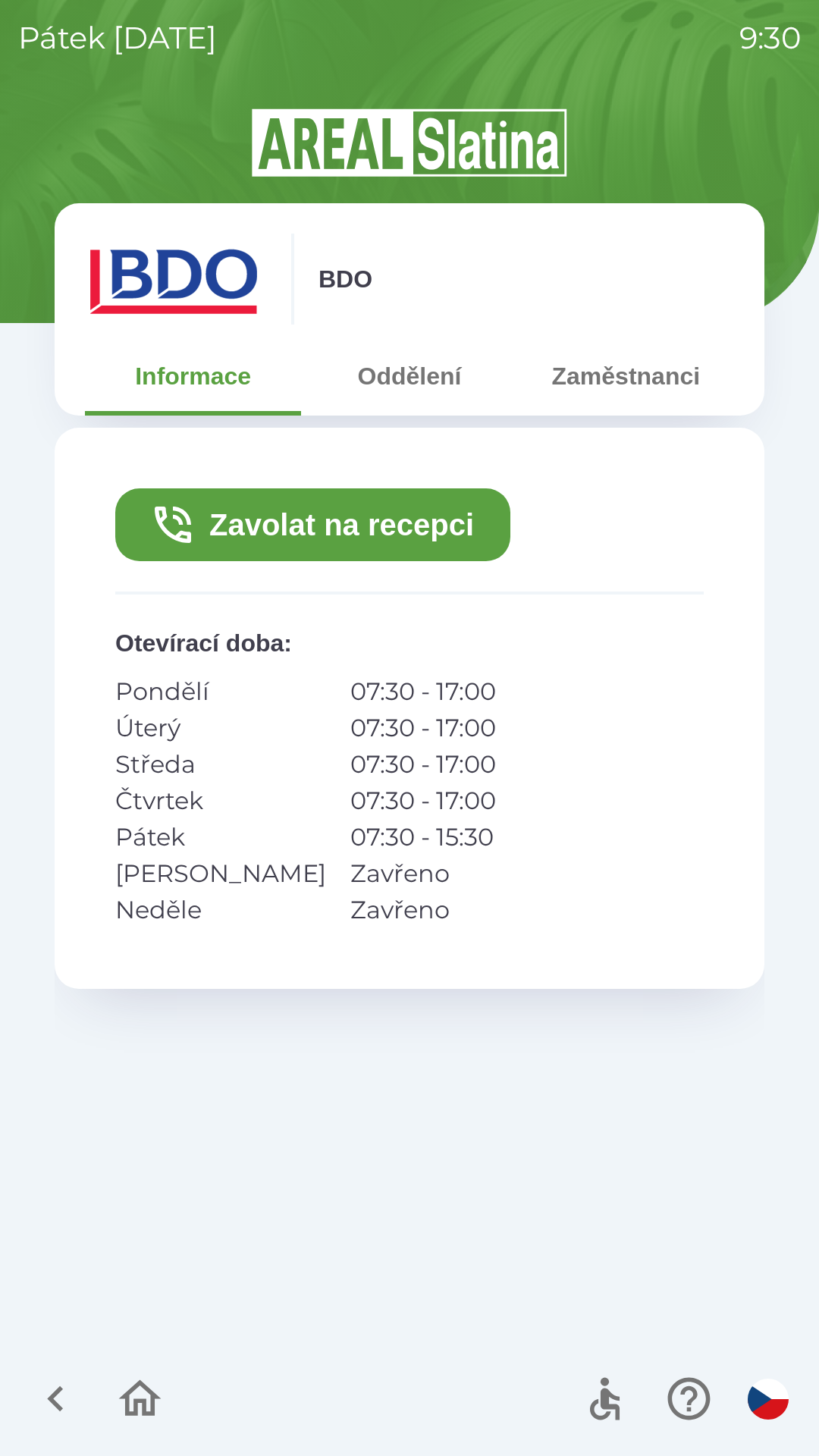
click at [405, 526] on button "Zavolat na recepci" at bounding box center [313, 525] width 395 height 73
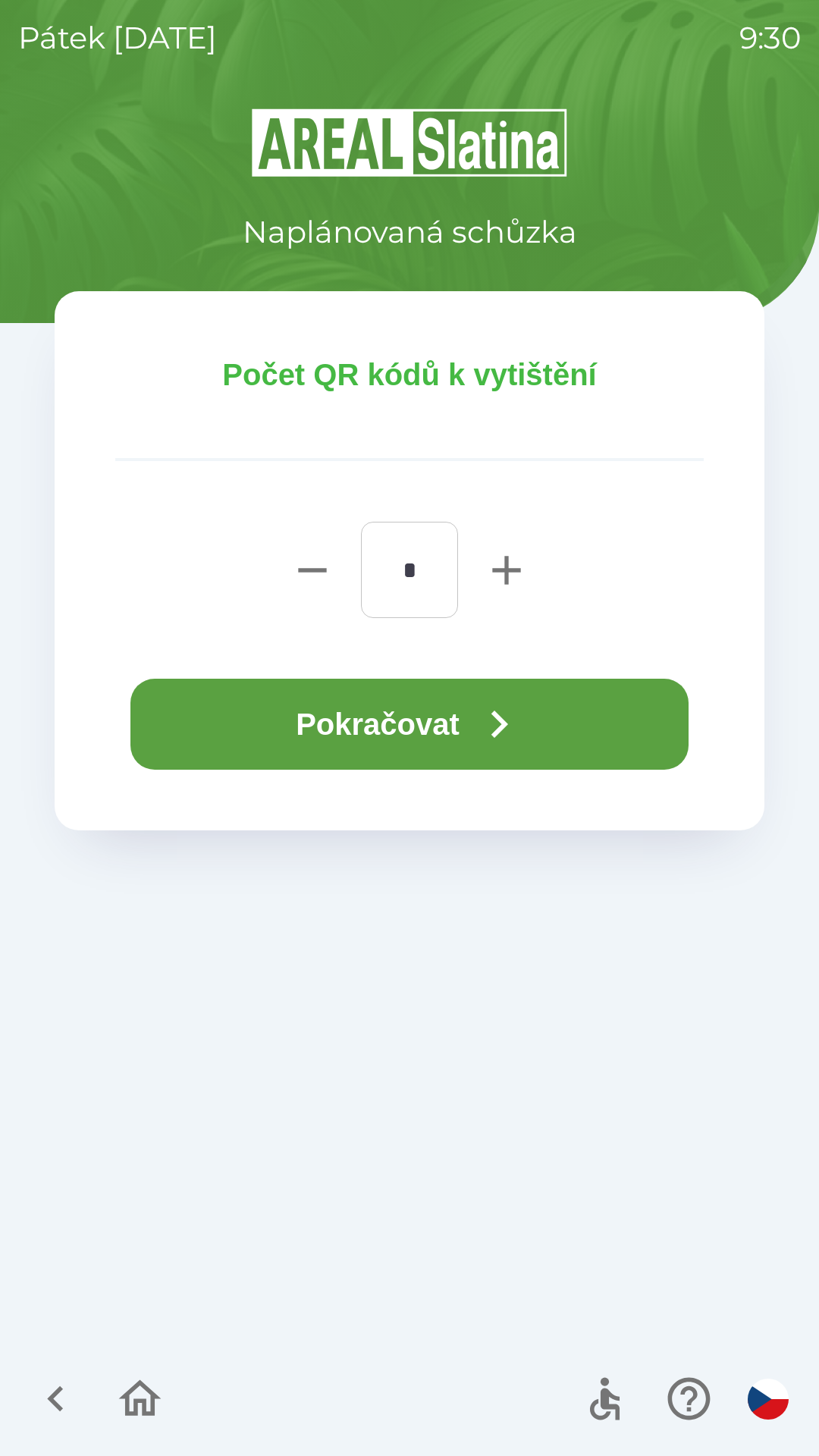
click at [465, 722] on button "Pokračovat" at bounding box center [410, 724] width 558 height 91
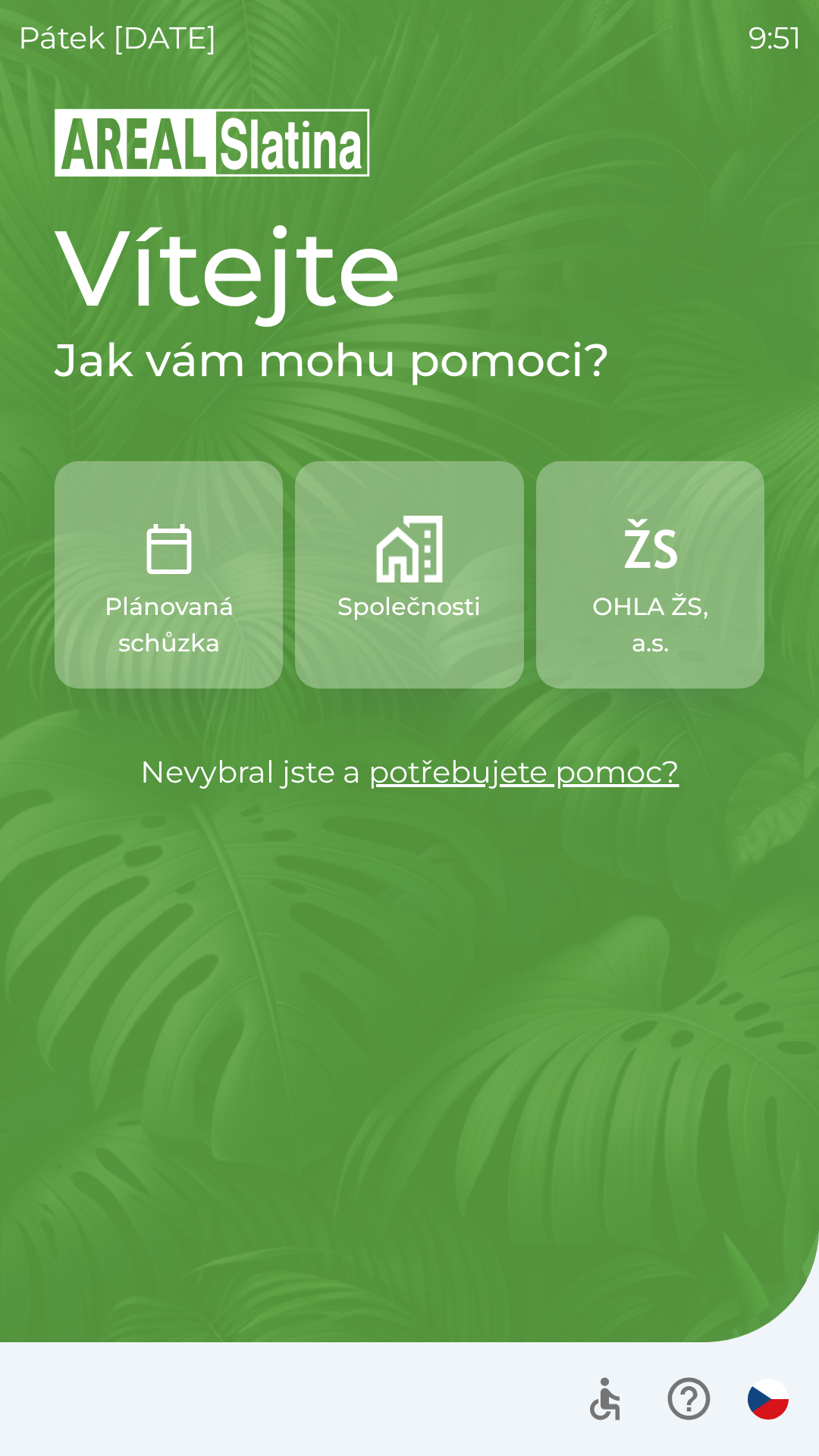
click at [189, 588] on button "Plánovaná schůzka" at bounding box center [168, 574] width 228 height 227
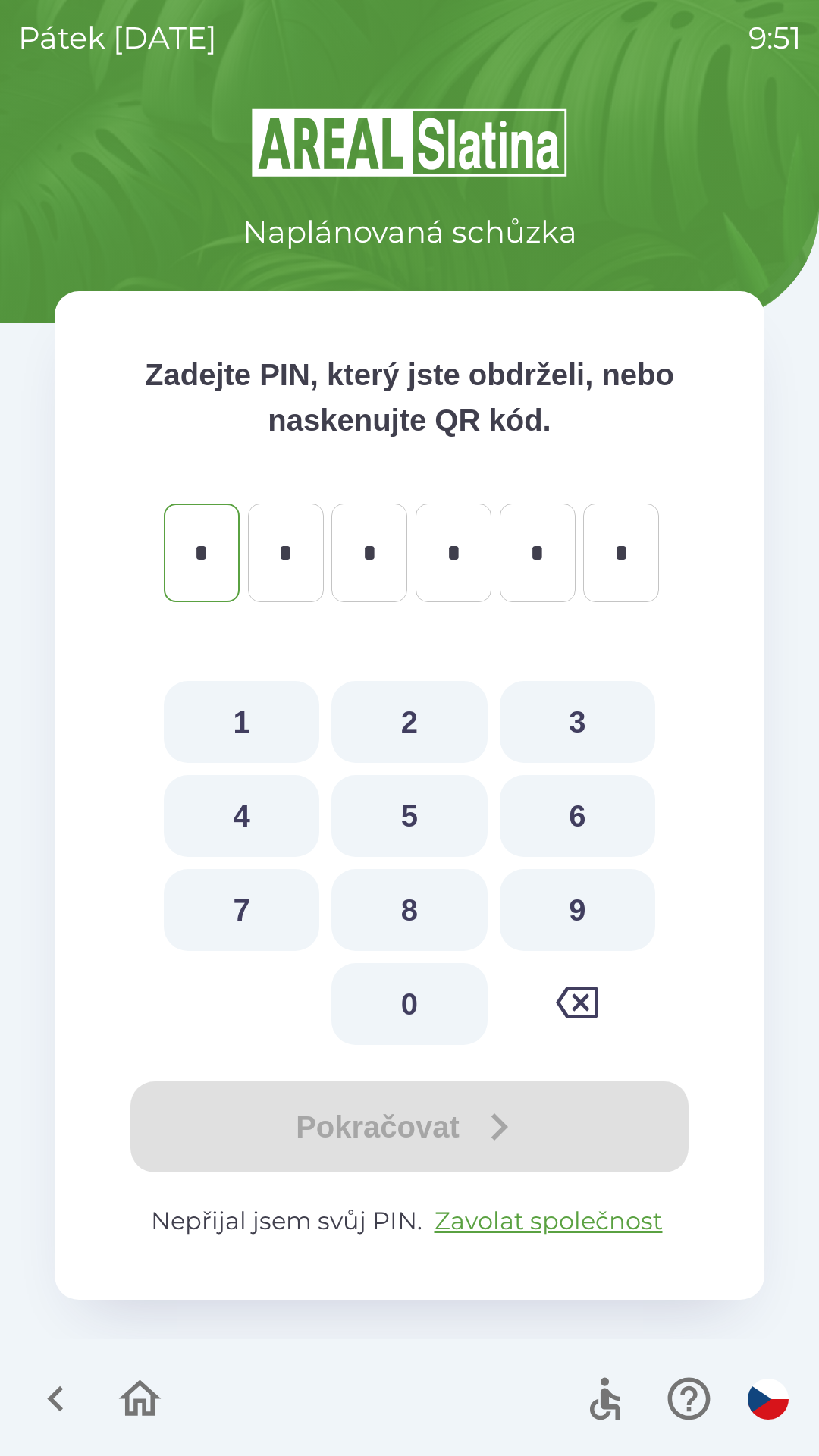
click at [155, 182] on div "Naplánovaná schůzka" at bounding box center [409, 180] width 710 height 148
click at [54, 1381] on icon "button" at bounding box center [55, 1397] width 51 height 51
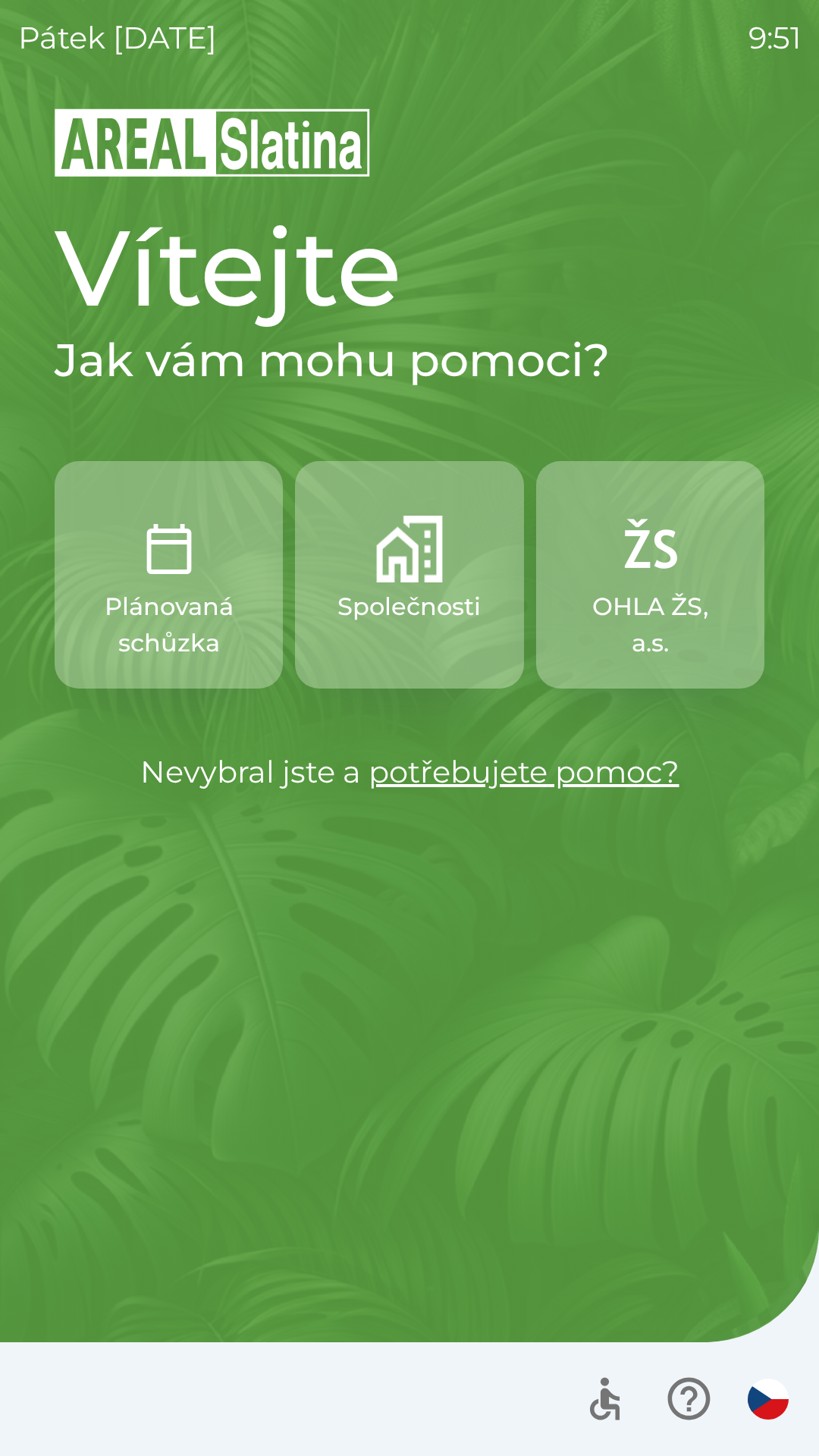
click at [396, 560] on img "button" at bounding box center [410, 549] width 67 height 67
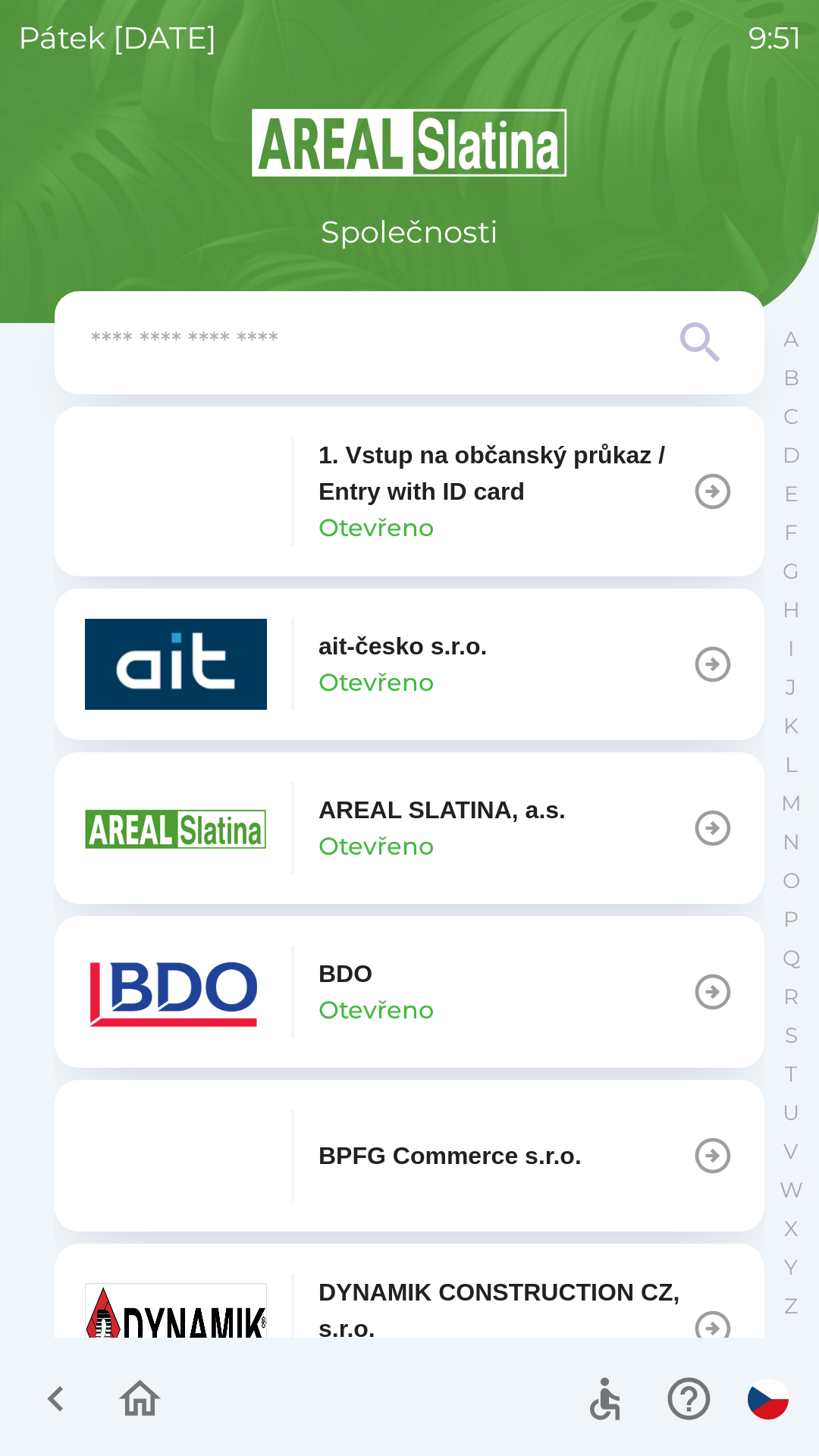
click at [704, 991] on icon "button" at bounding box center [713, 992] width 36 height 36
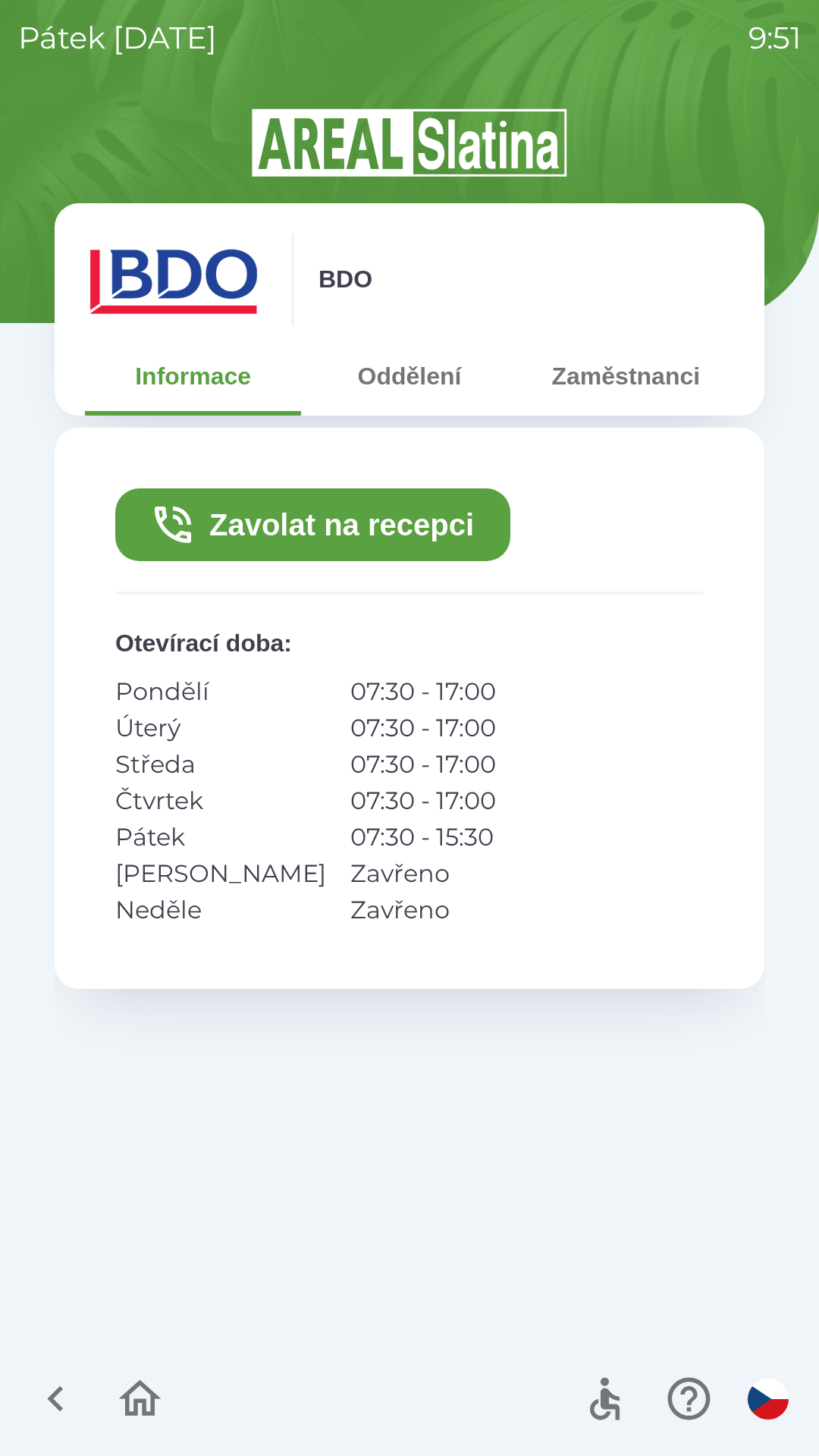
click at [337, 536] on button "Zavolat na recepci" at bounding box center [313, 525] width 395 height 73
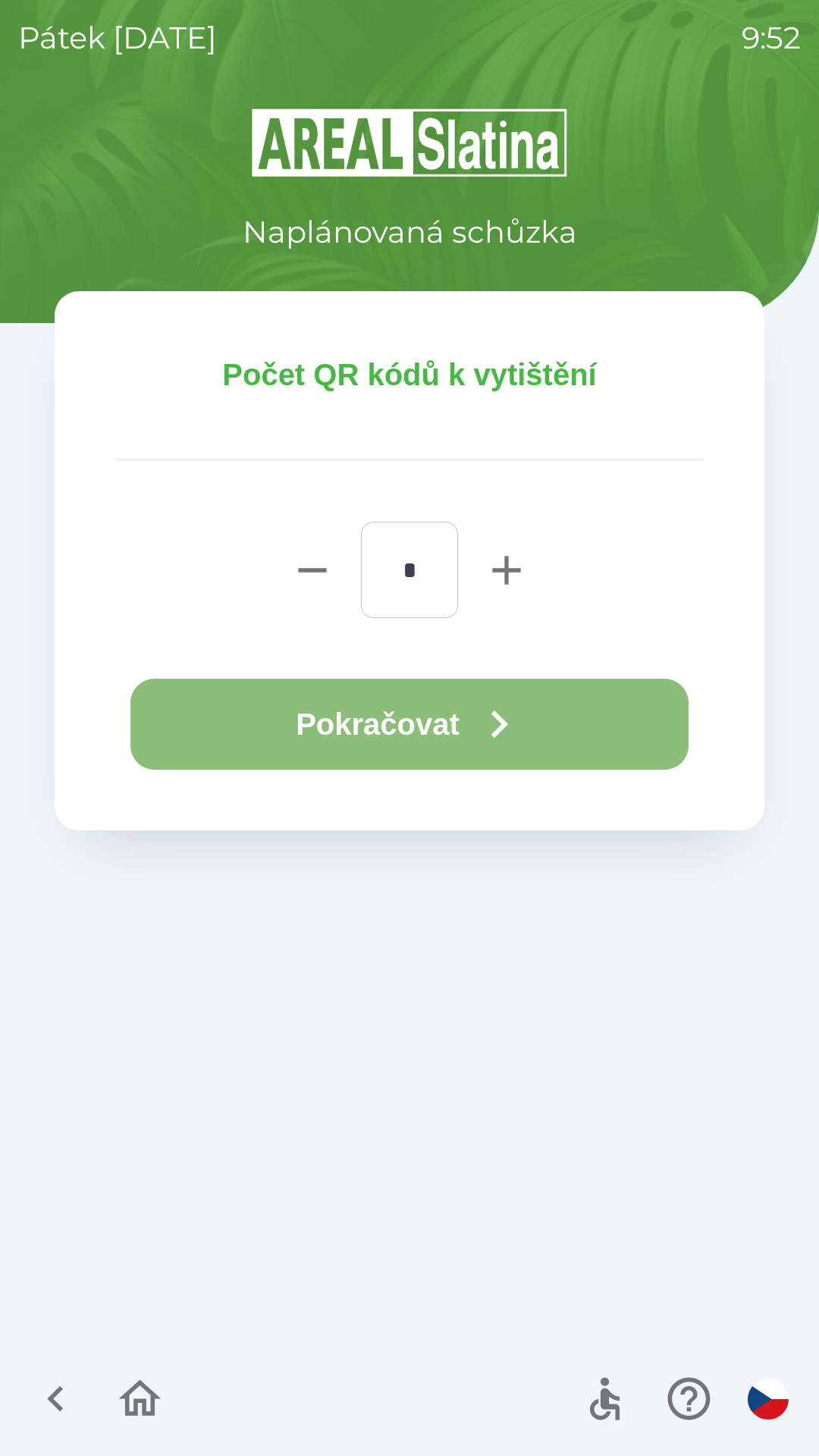
click at [366, 722] on button "Pokračovat" at bounding box center [410, 724] width 558 height 91
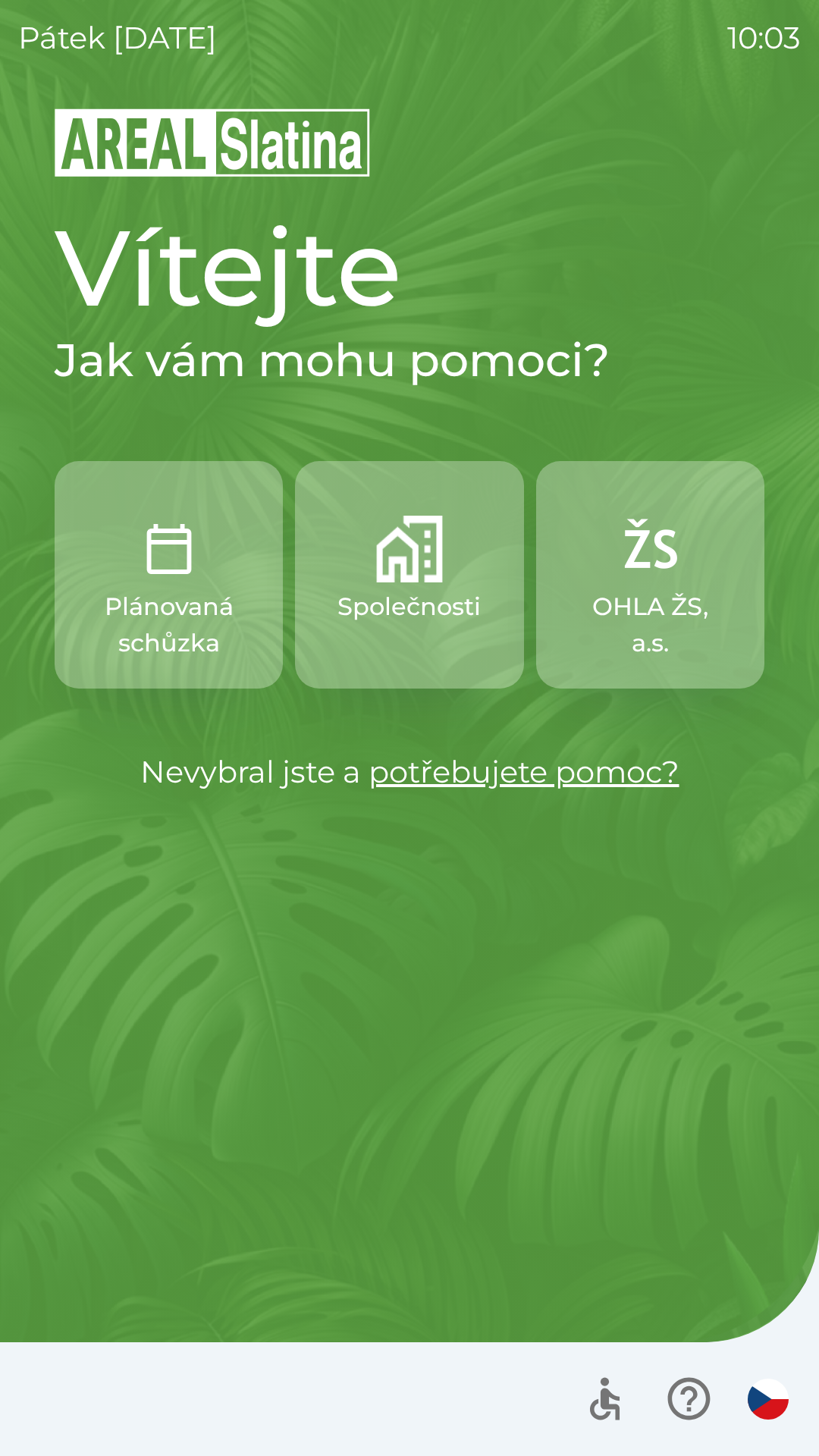
click at [171, 577] on img "button" at bounding box center [169, 549] width 67 height 67
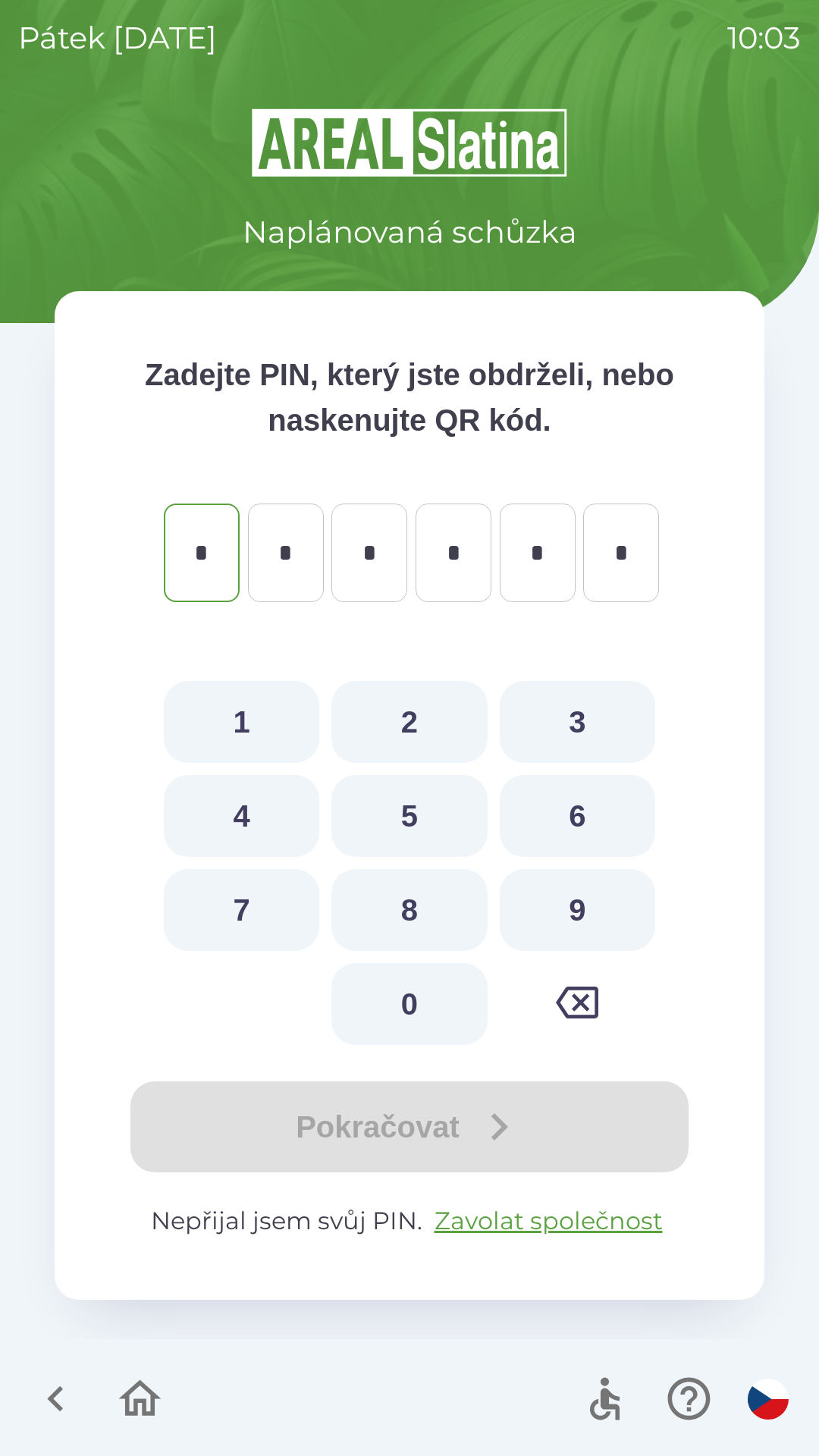
click at [47, 1378] on icon "button" at bounding box center [55, 1397] width 51 height 51
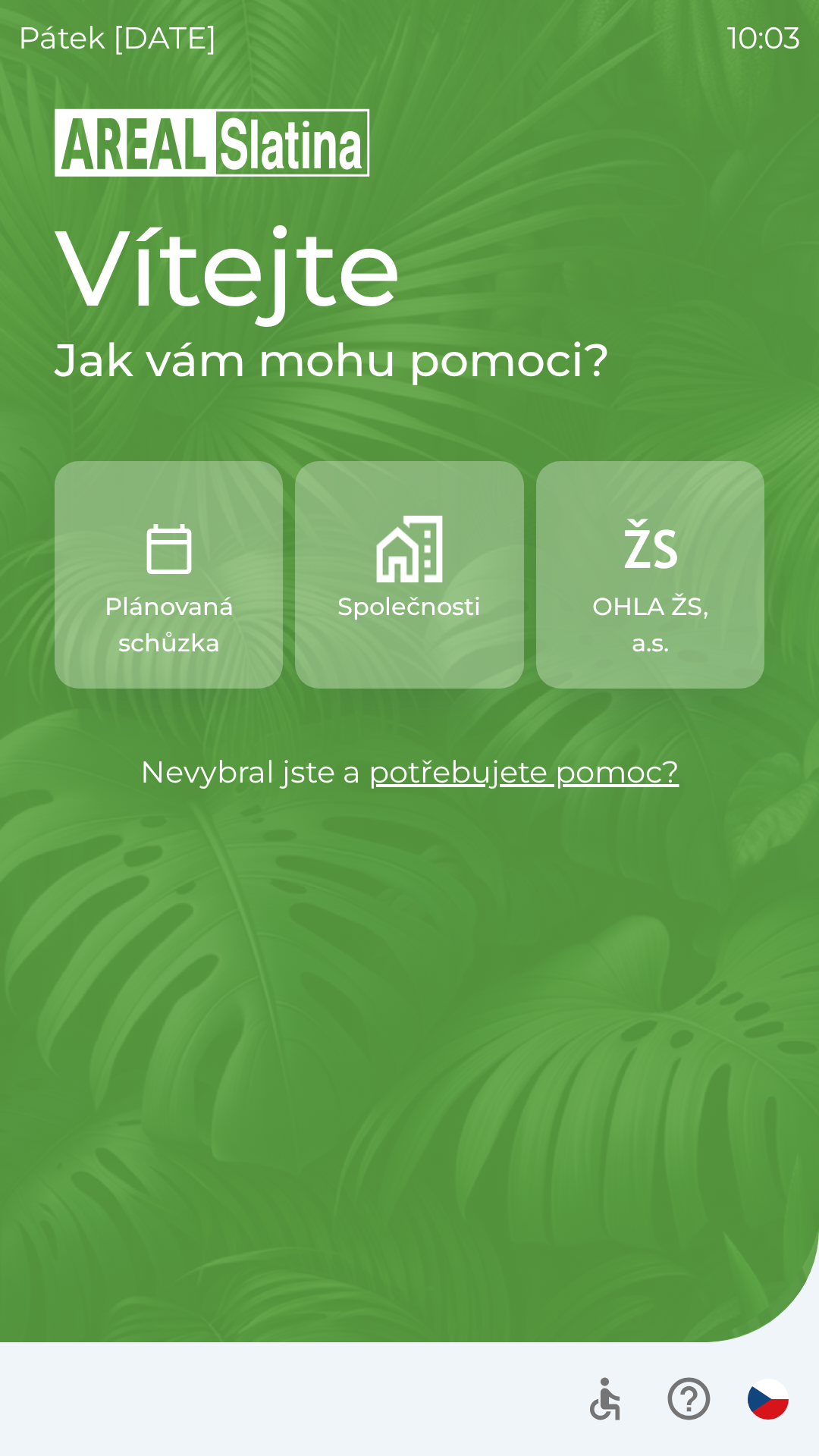
click at [414, 584] on button "Společnosti" at bounding box center [409, 574] width 228 height 227
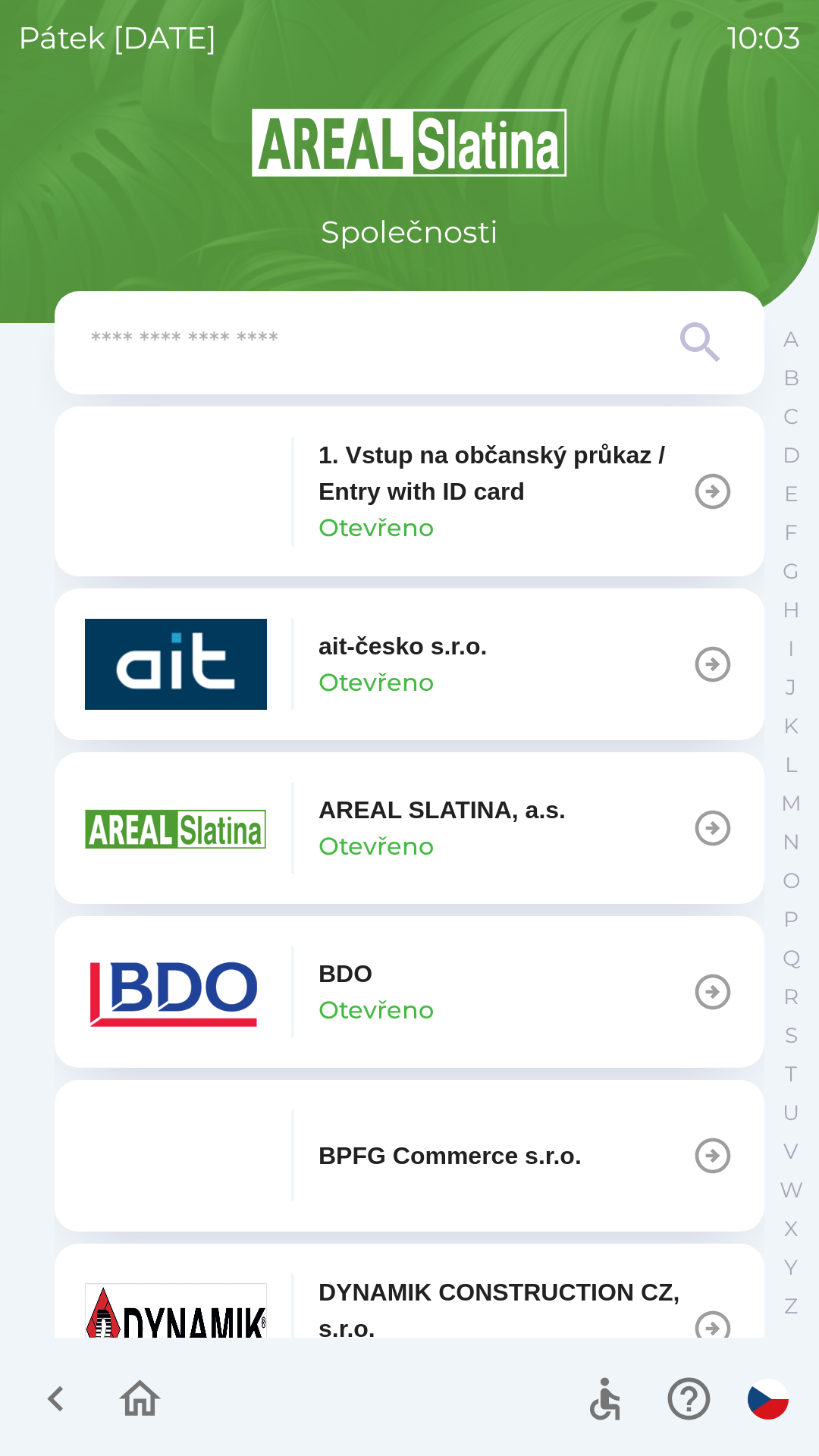
click at [704, 992] on icon "button" at bounding box center [713, 992] width 36 height 36
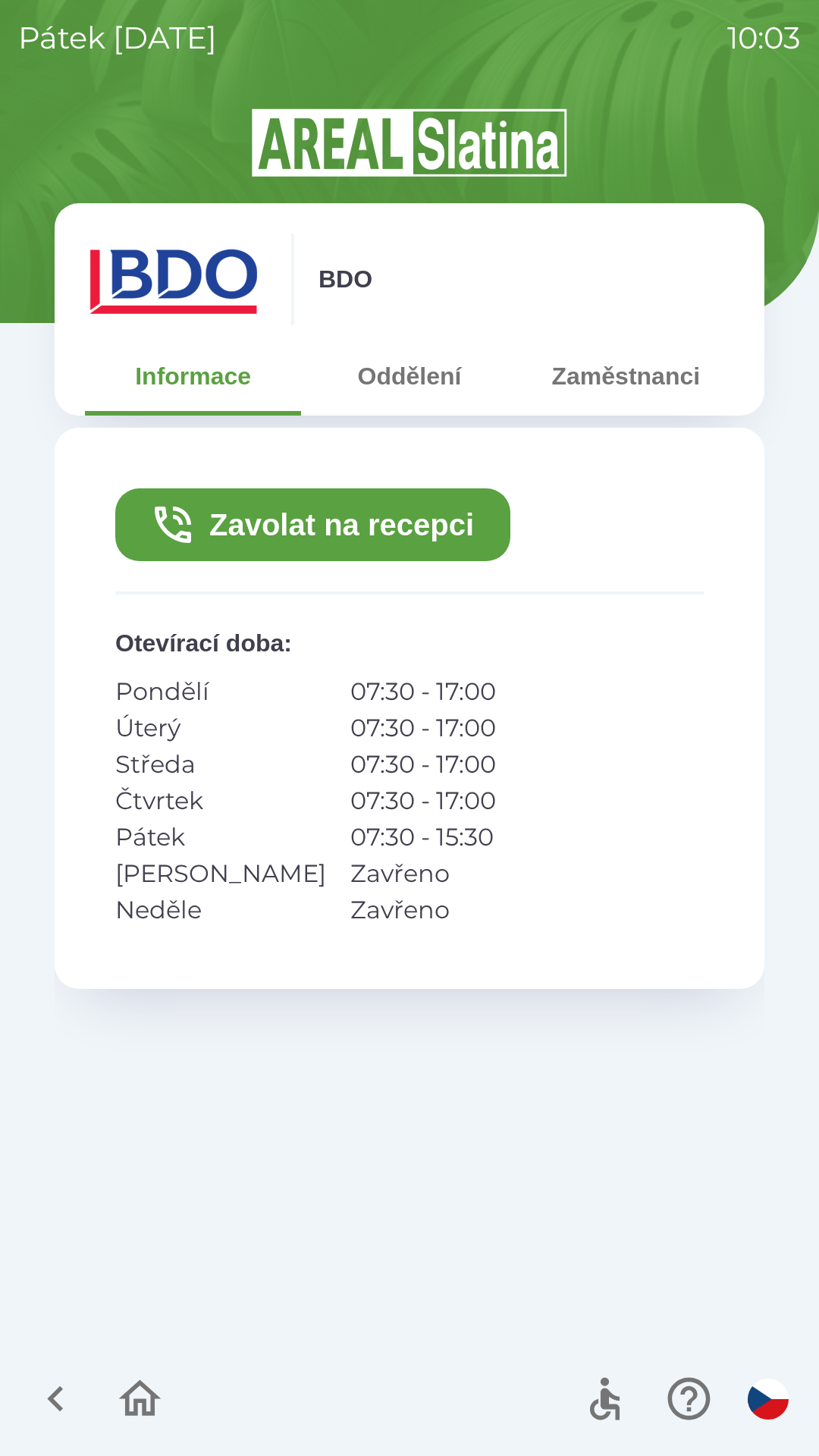
click at [338, 515] on button "Zavolat na recepci" at bounding box center [313, 525] width 395 height 73
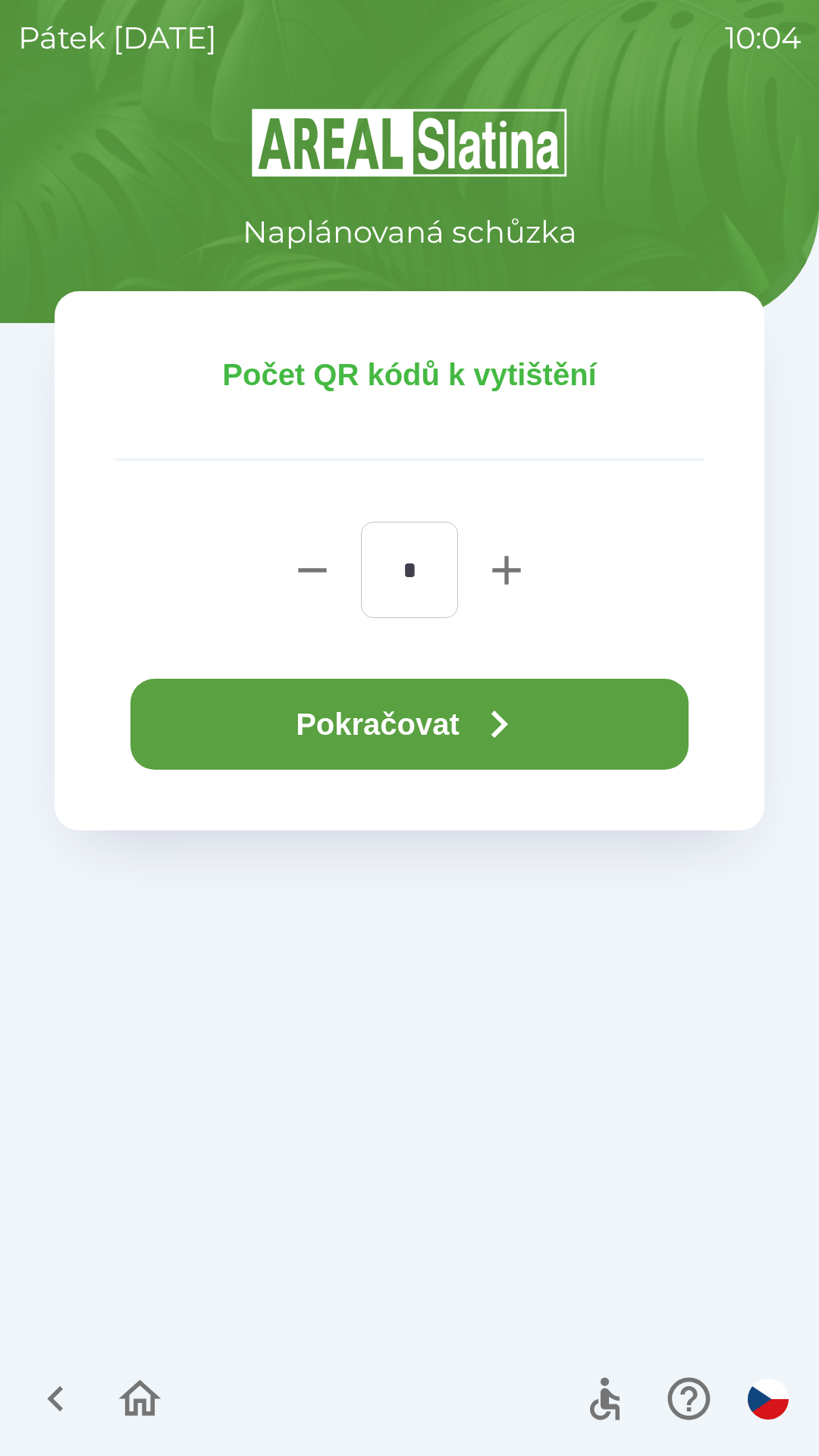
click at [449, 724] on button "Pokračovat" at bounding box center [410, 724] width 558 height 91
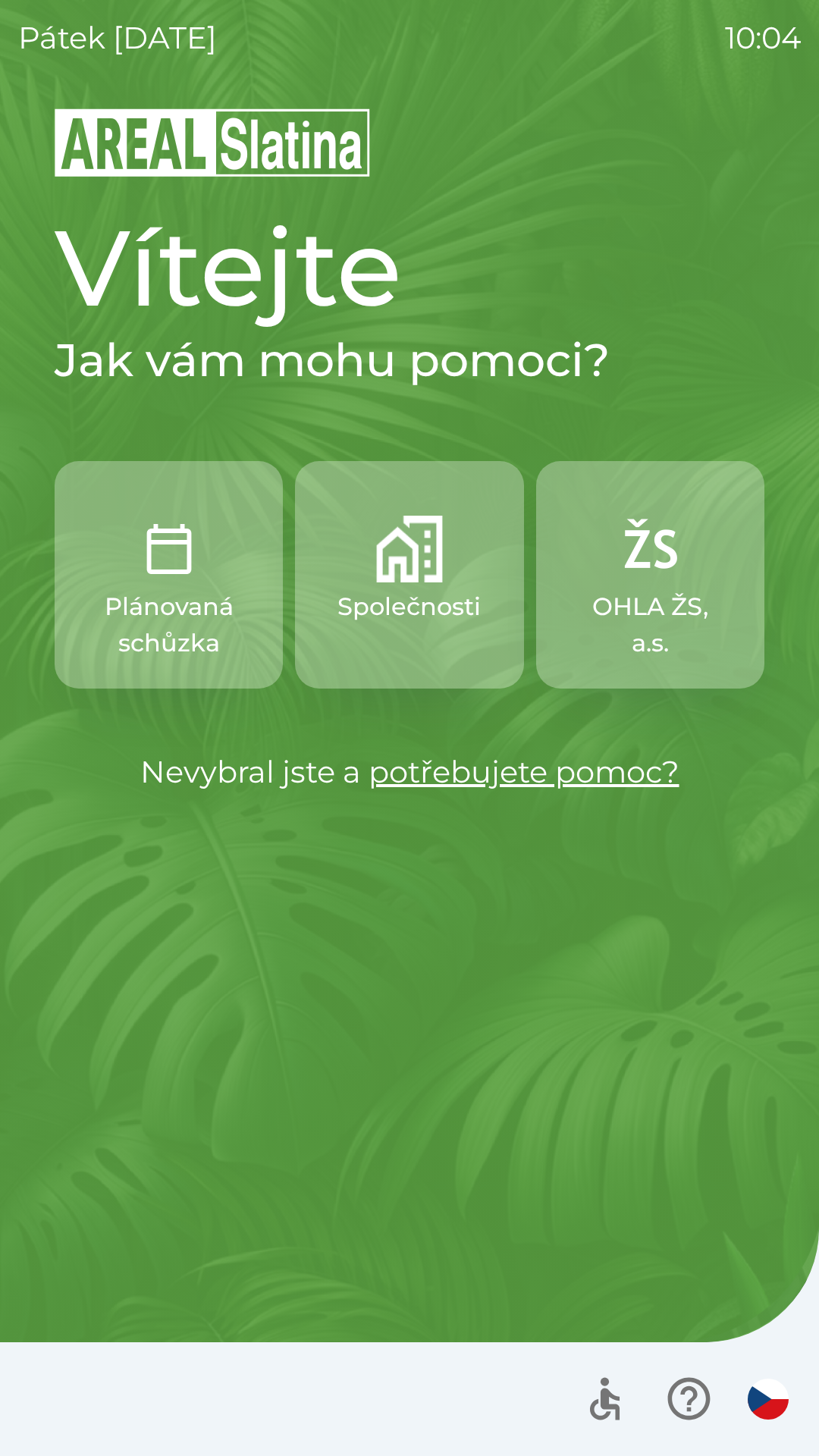
click at [188, 601] on p "Plánovaná schůzka" at bounding box center [168, 625] width 155 height 73
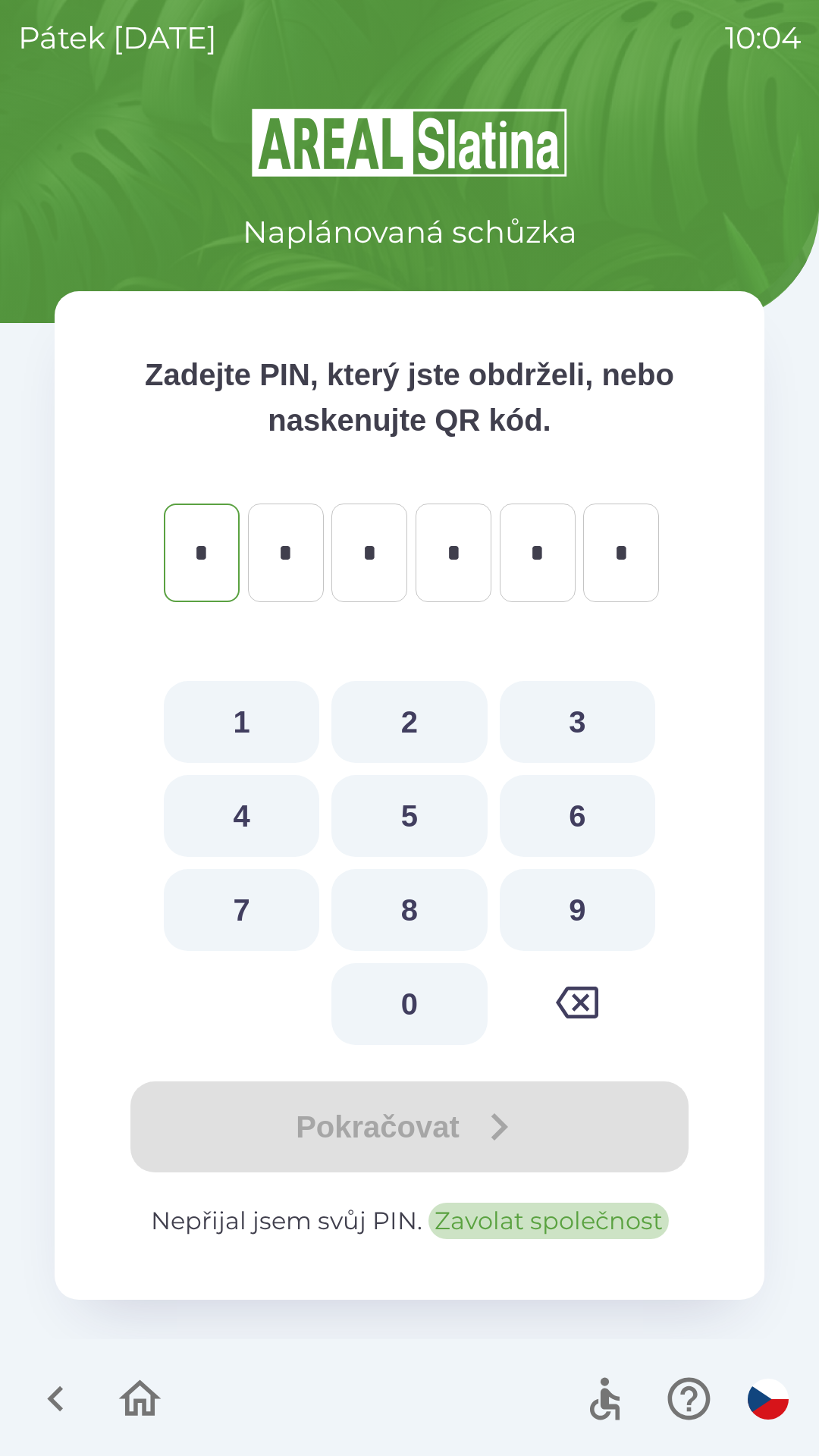
click at [510, 1218] on button "Zavolat společnost" at bounding box center [548, 1220] width 241 height 36
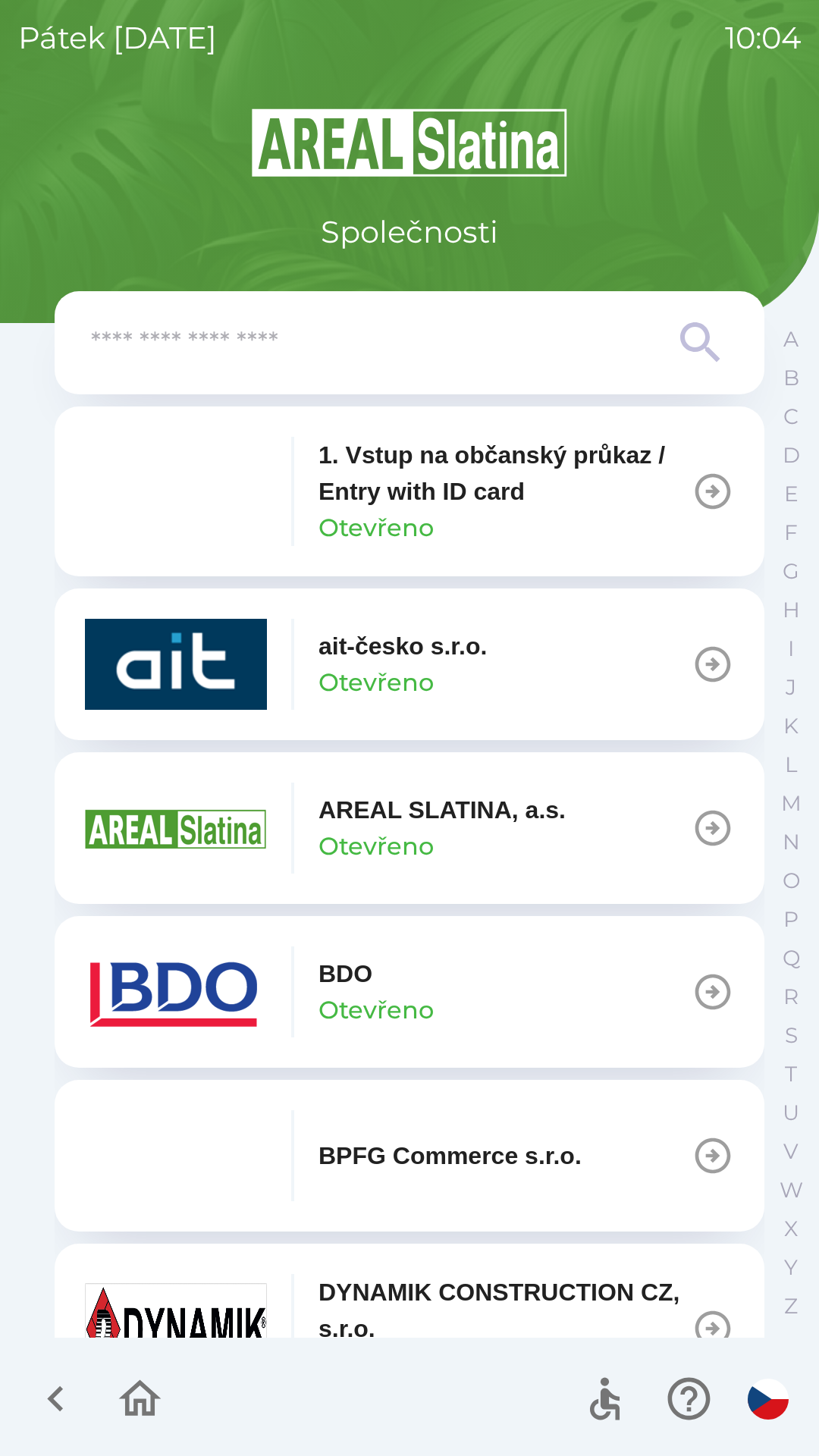
click at [492, 988] on button "BDO Otevřeno" at bounding box center [409, 992] width 710 height 152
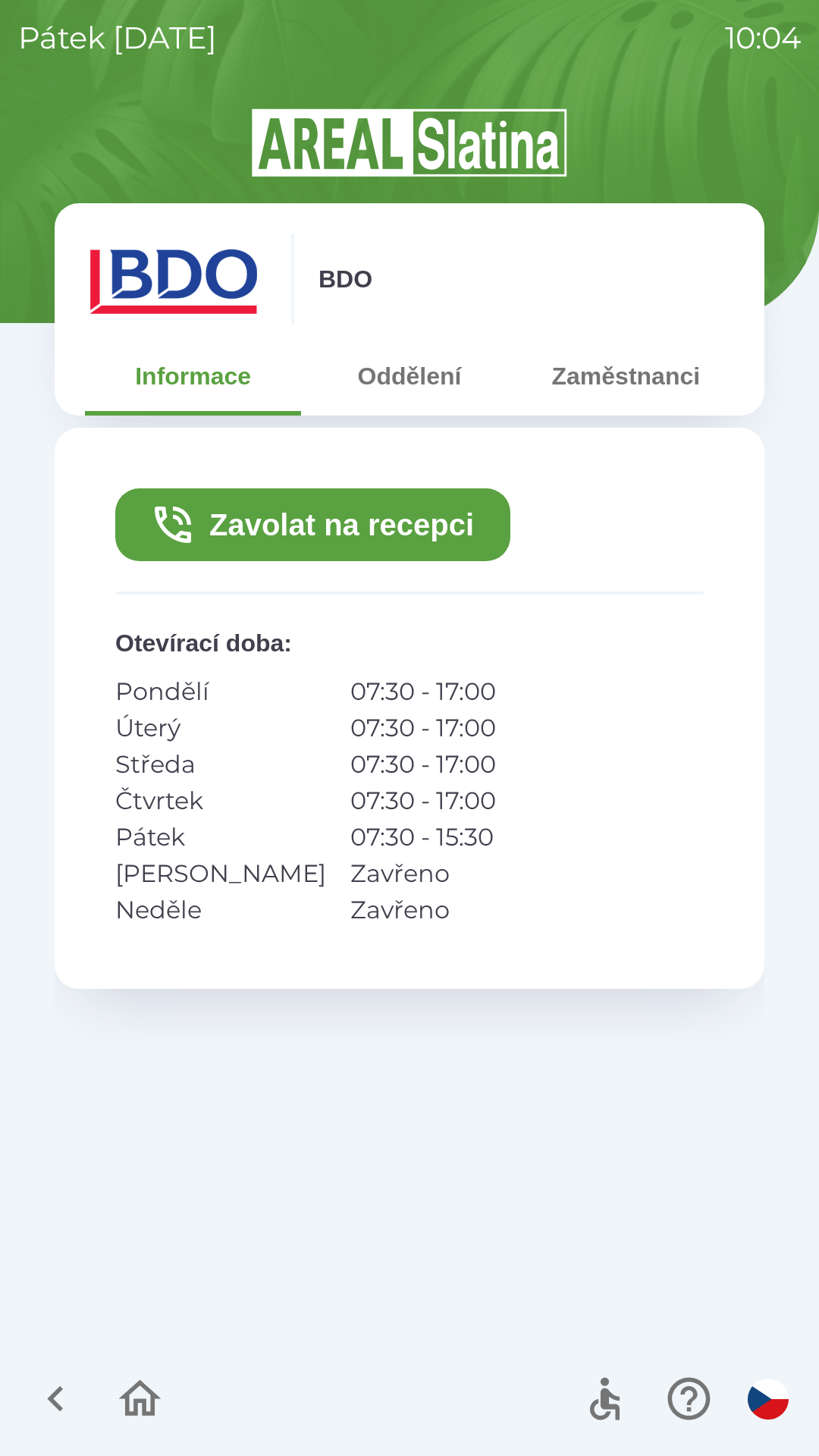
click at [371, 529] on button "Zavolat na recepci" at bounding box center [313, 525] width 395 height 73
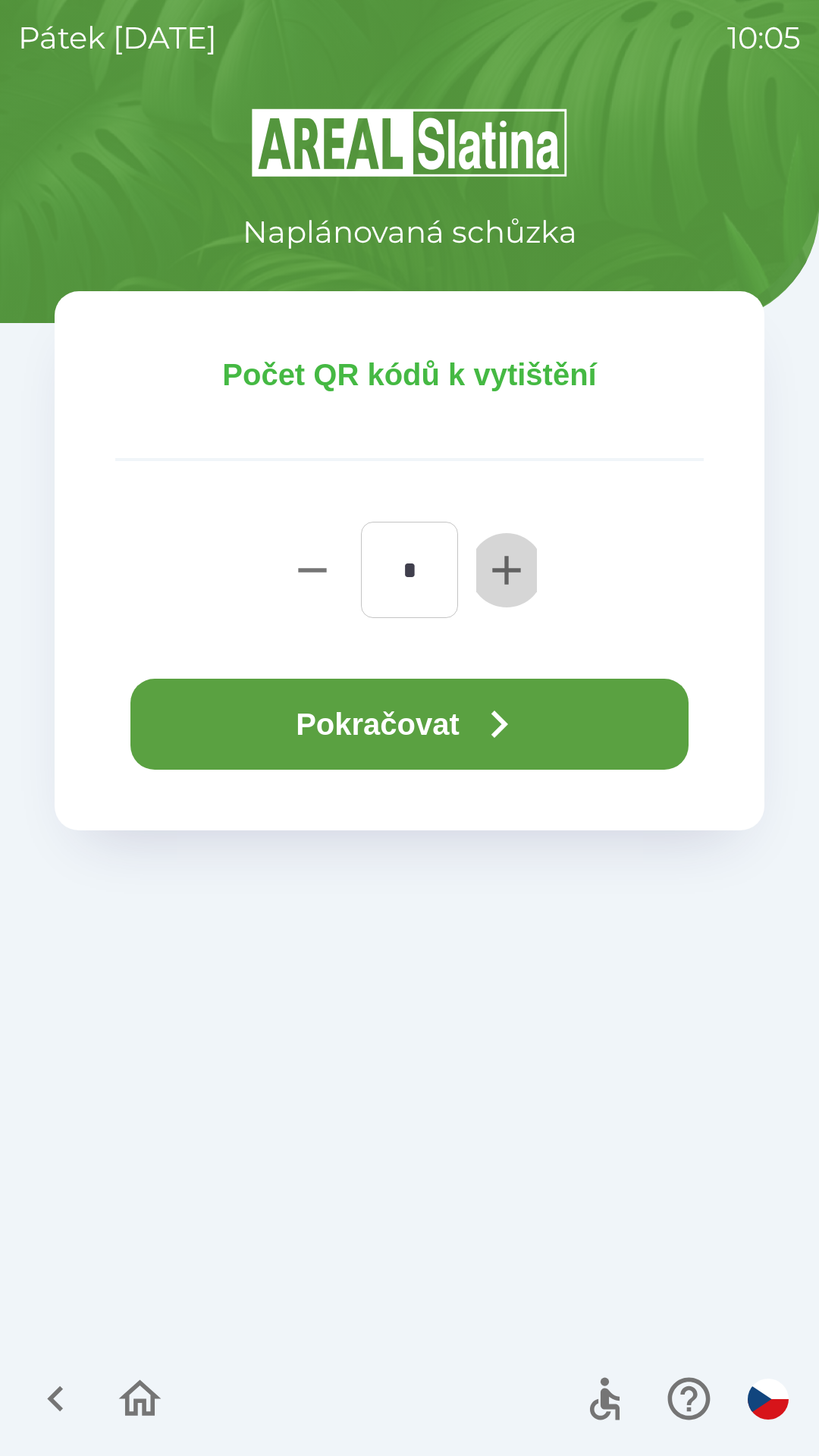
click at [493, 568] on icon "button" at bounding box center [506, 570] width 28 height 28
type input "*"
click at [496, 725] on icon "button" at bounding box center [498, 724] width 54 height 54
